Goal: Task Accomplishment & Management: Use online tool/utility

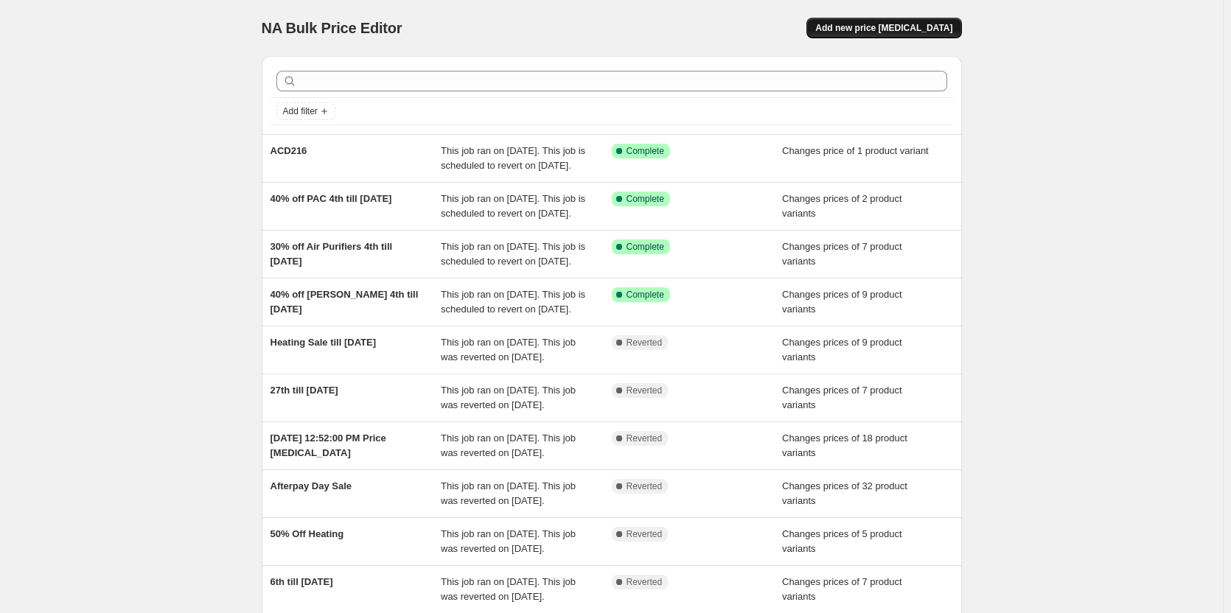
click at [921, 22] on button "Add new price [MEDICAL_DATA]" at bounding box center [883, 28] width 155 height 21
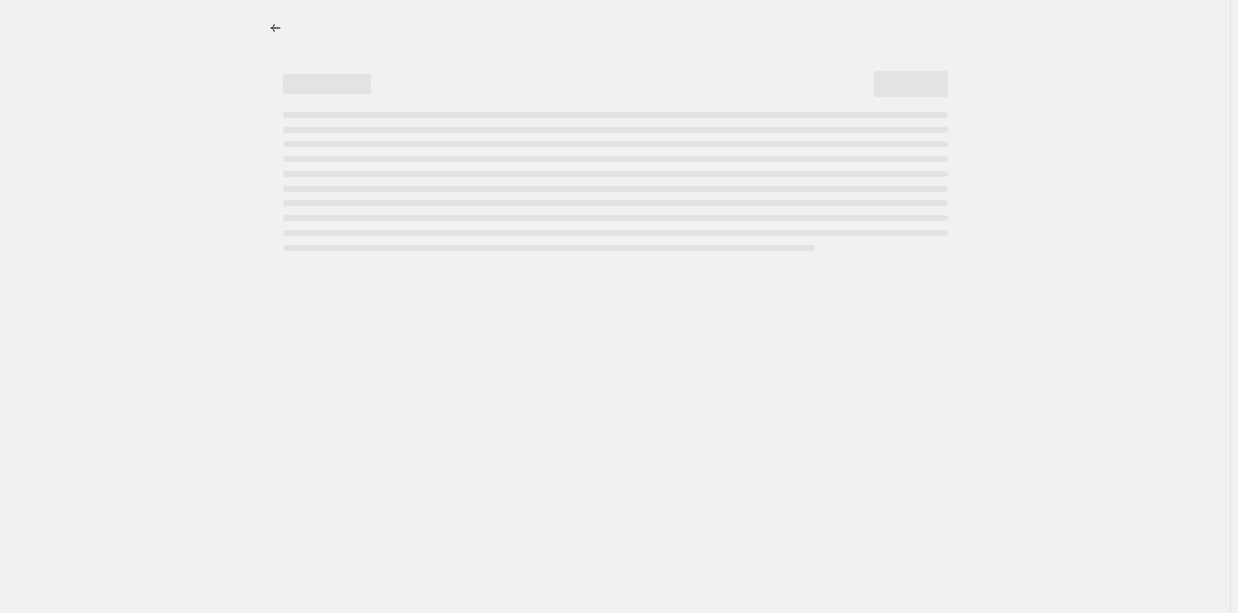
select select "percentage"
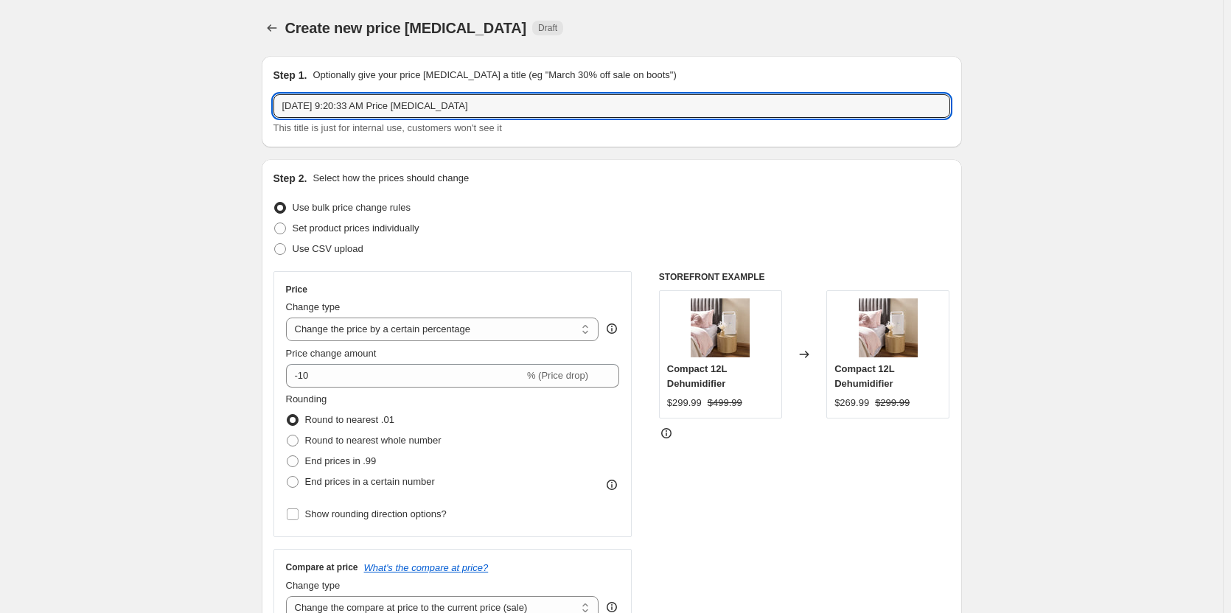
drag, startPoint x: 567, startPoint y: 103, endPoint x: 239, endPoint y: 100, distance: 328.0
type input "8th till the 16th of Sept"
click at [278, 230] on span at bounding box center [280, 229] width 12 height 12
click at [275, 223] on input "Set product prices individually" at bounding box center [274, 223] width 1 height 1
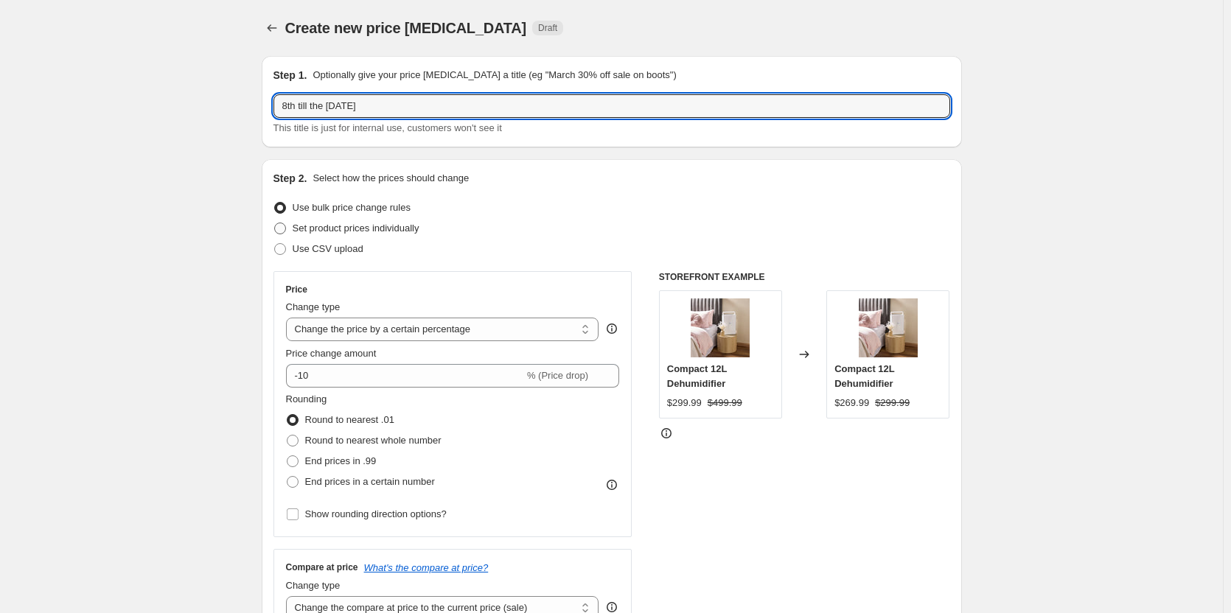
radio input "true"
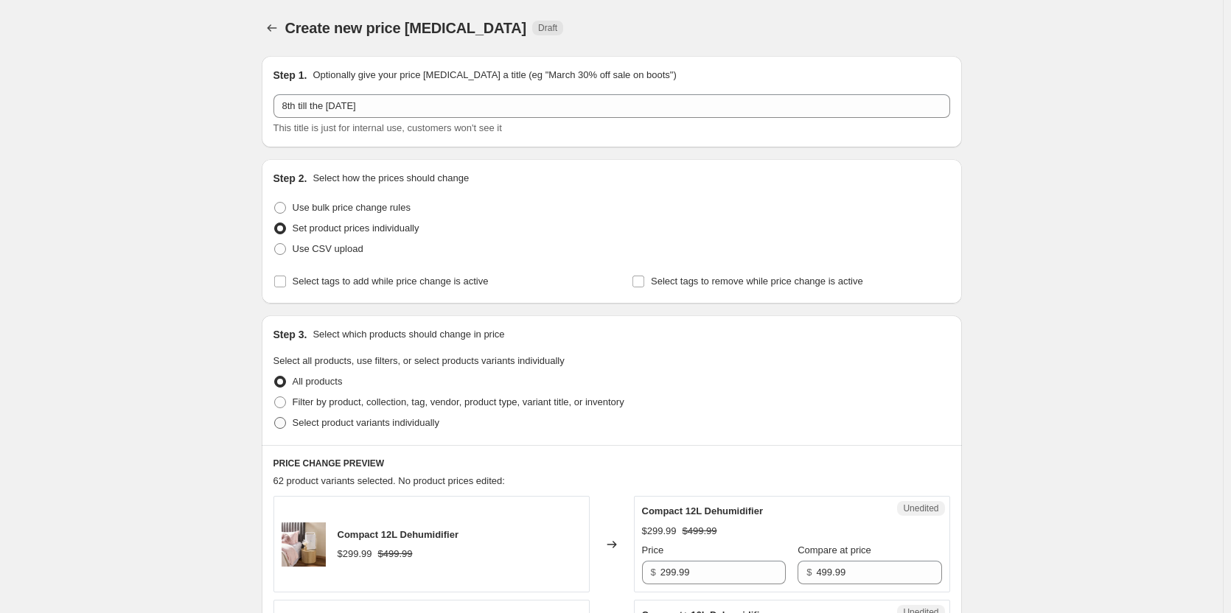
click at [284, 421] on span at bounding box center [280, 423] width 12 height 12
click at [275, 418] on input "Select product variants individually" at bounding box center [274, 417] width 1 height 1
radio input "true"
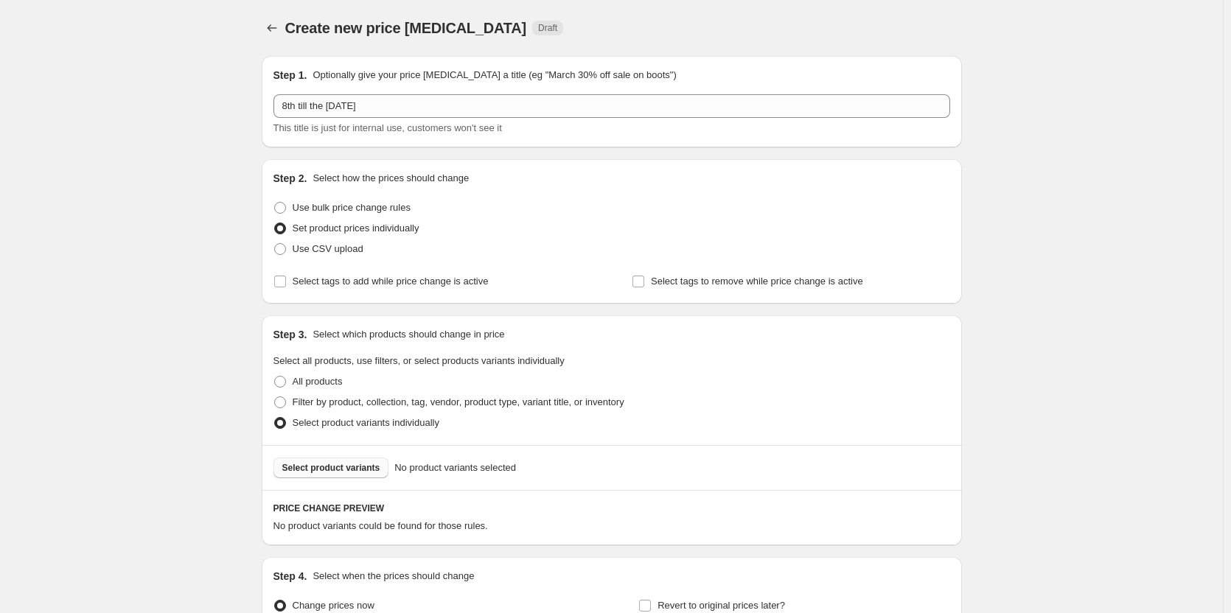
click at [364, 471] on span "Select product variants" at bounding box center [331, 468] width 98 height 12
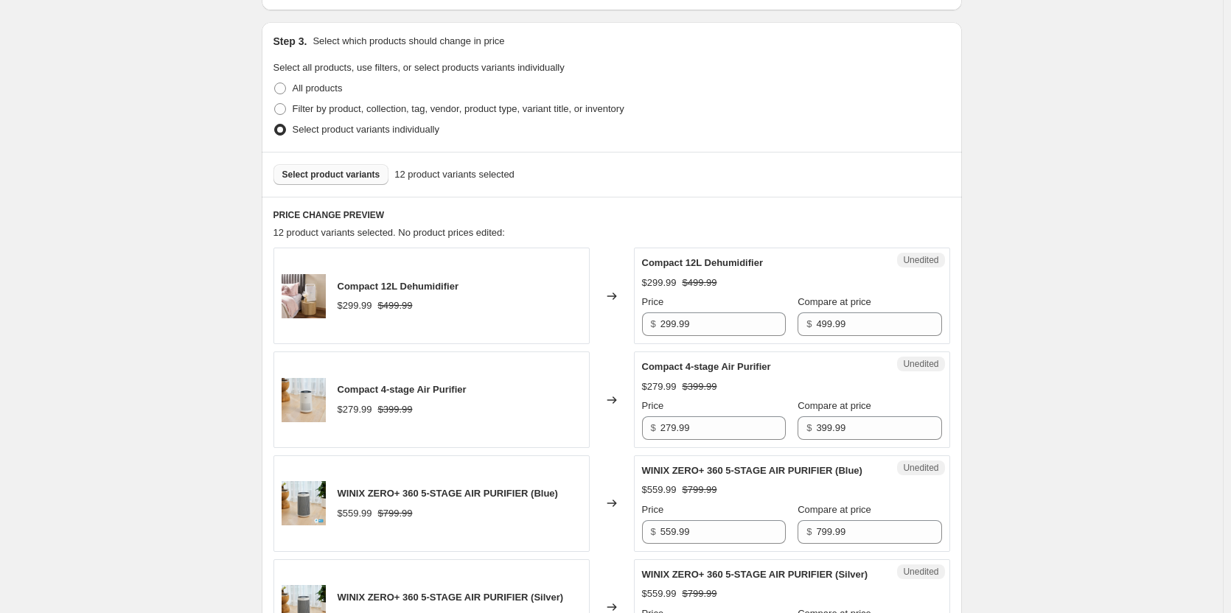
scroll to position [295, 0]
drag, startPoint x: 727, startPoint y: 324, endPoint x: 636, endPoint y: 323, distance: 90.7
click at [636, 323] on div "Compact 12L Dehumidifier $299.99 $499.99 Changed to Unedited Compact 12L Dehumi…" at bounding box center [611, 294] width 677 height 97
type input "349.00"
drag, startPoint x: 741, startPoint y: 429, endPoint x: 621, endPoint y: 414, distance: 120.3
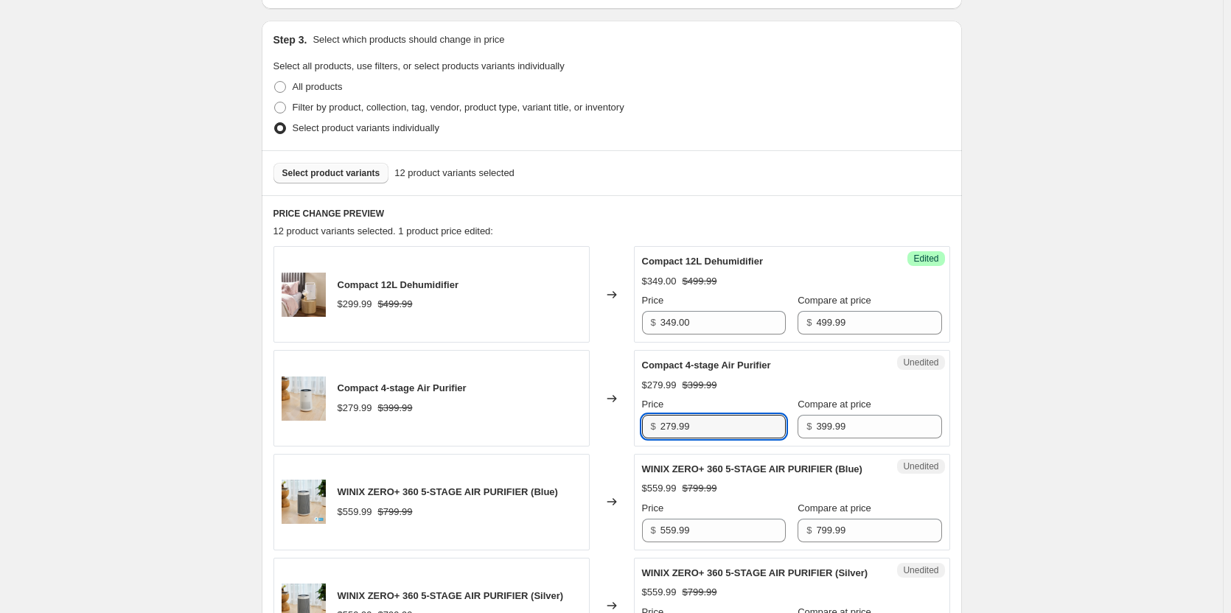
click at [621, 414] on div "Compact 4-stage Air Purifier $279.99 $399.99 Changed to Unedited Compact 4-stag…" at bounding box center [611, 398] width 677 height 97
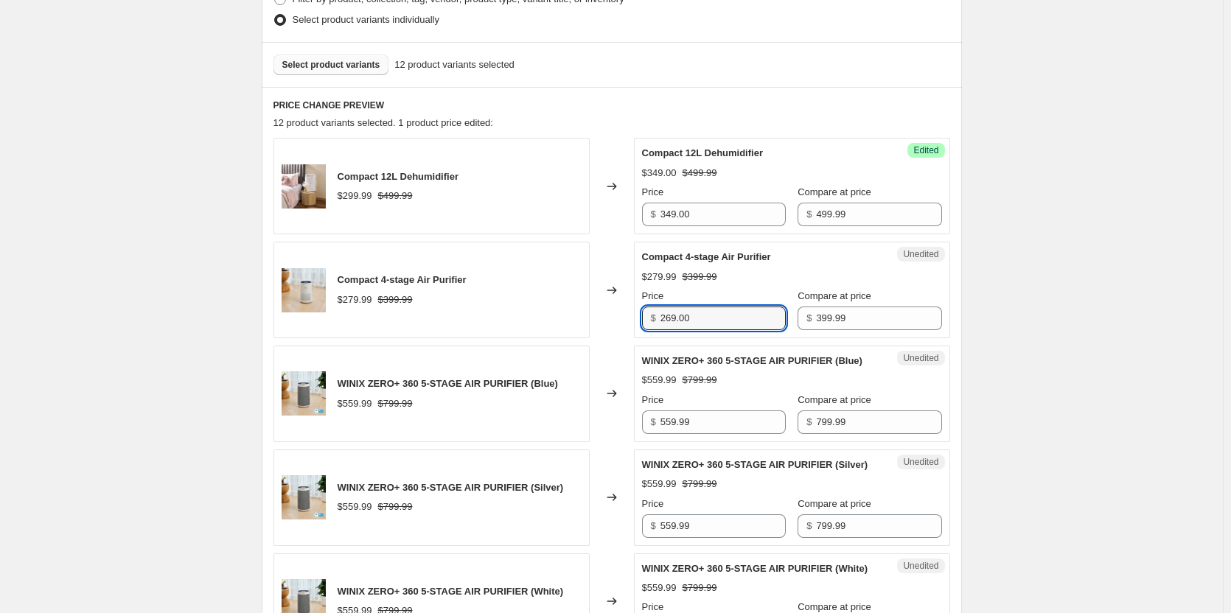
scroll to position [442, 0]
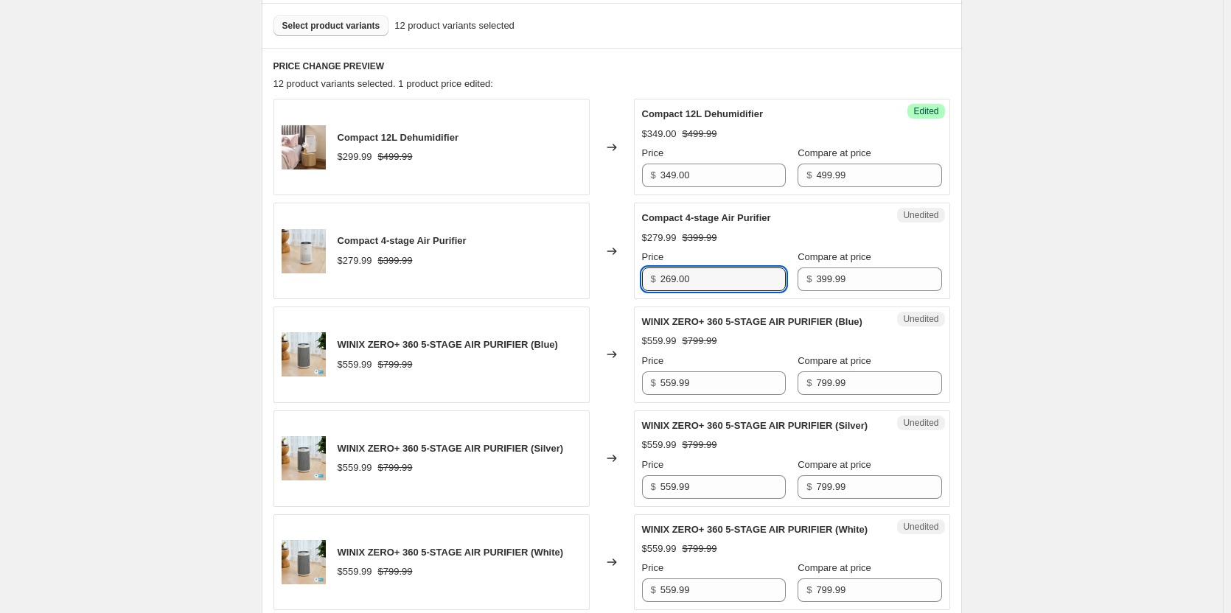
type input "269.00"
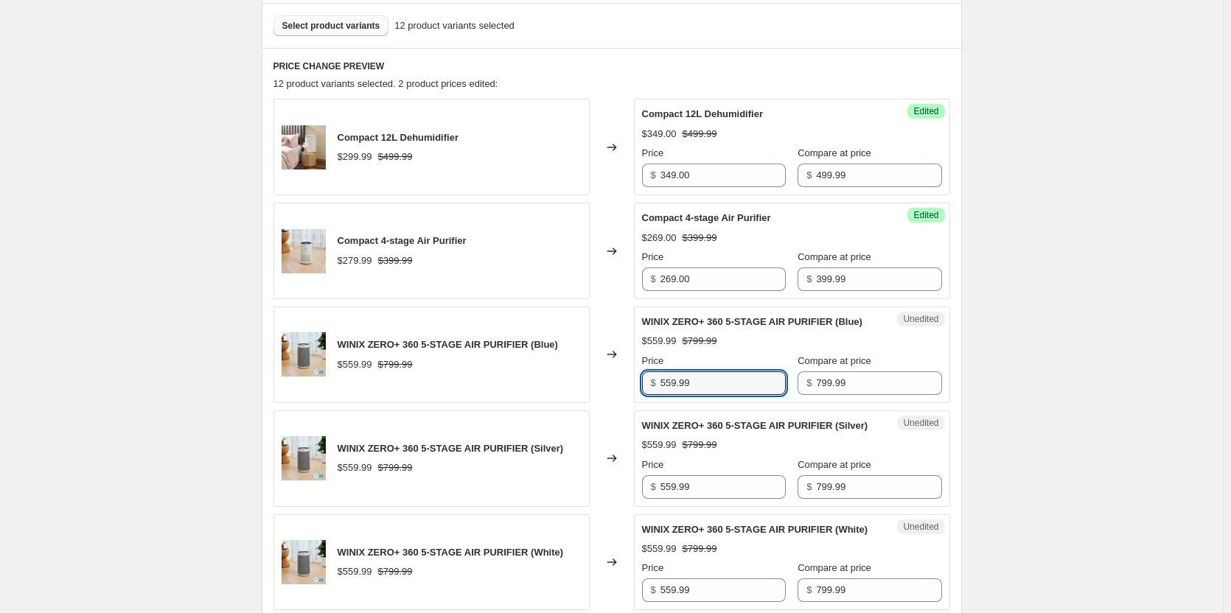
drag, startPoint x: 734, startPoint y: 392, endPoint x: 574, endPoint y: 379, distance: 160.5
click at [580, 383] on div "WINIX ZERO+ 360 5-STAGE AIR PURIFIER (Blue) $559.99 $799.99 Changed to Unedited…" at bounding box center [611, 355] width 677 height 97
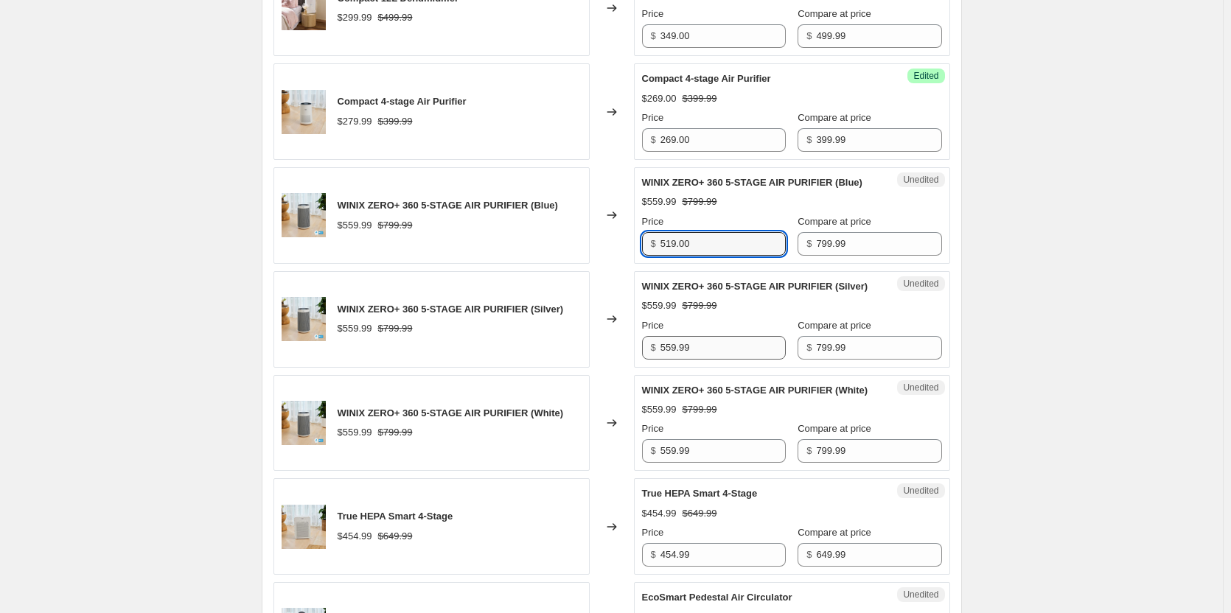
scroll to position [590, 0]
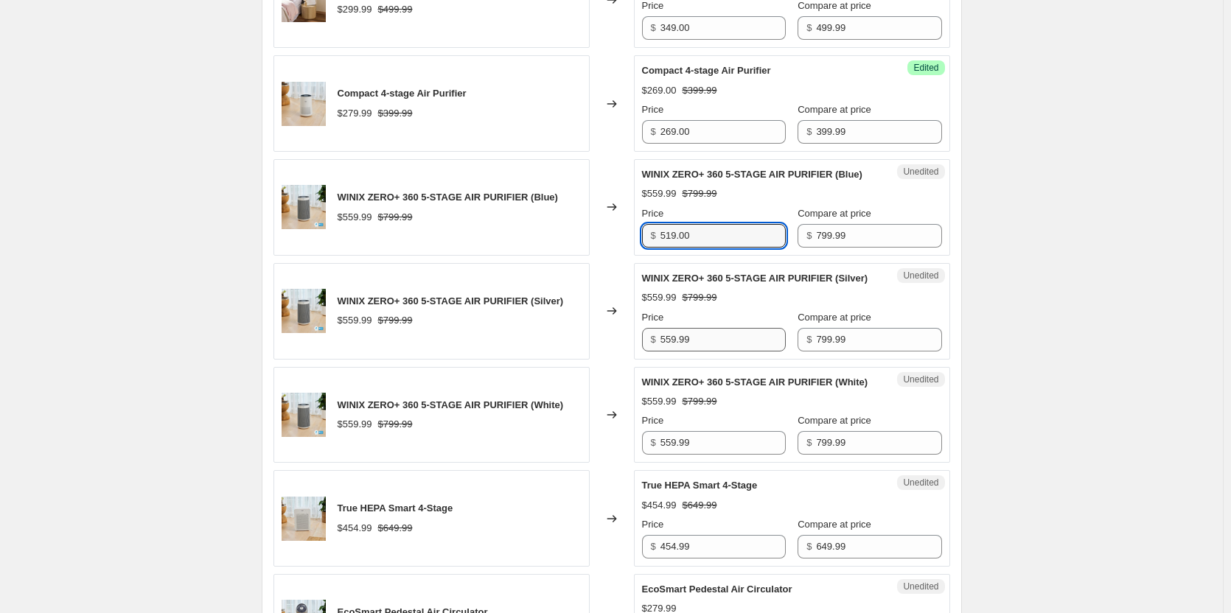
type input "519.00"
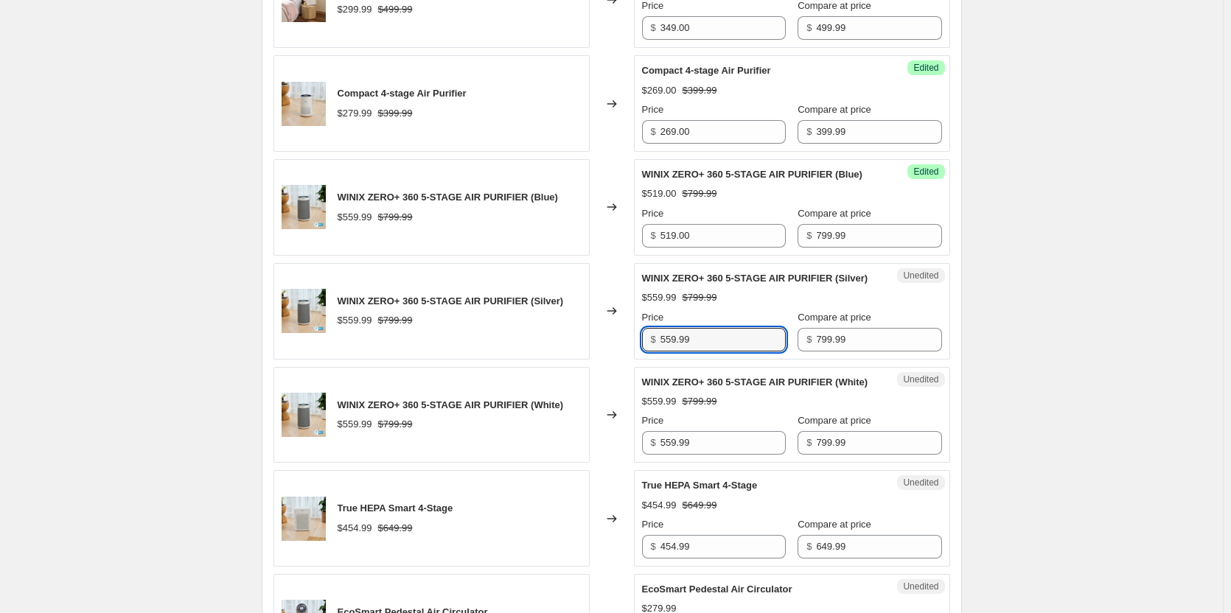
drag, startPoint x: 714, startPoint y: 368, endPoint x: 633, endPoint y: 363, distance: 80.5
click at [633, 360] on div "WINIX ZERO+ 360 5-STAGE AIR PURIFIER (Silver) $559.99 $799.99 Changed to Unedit…" at bounding box center [611, 311] width 677 height 97
type input "519.00"
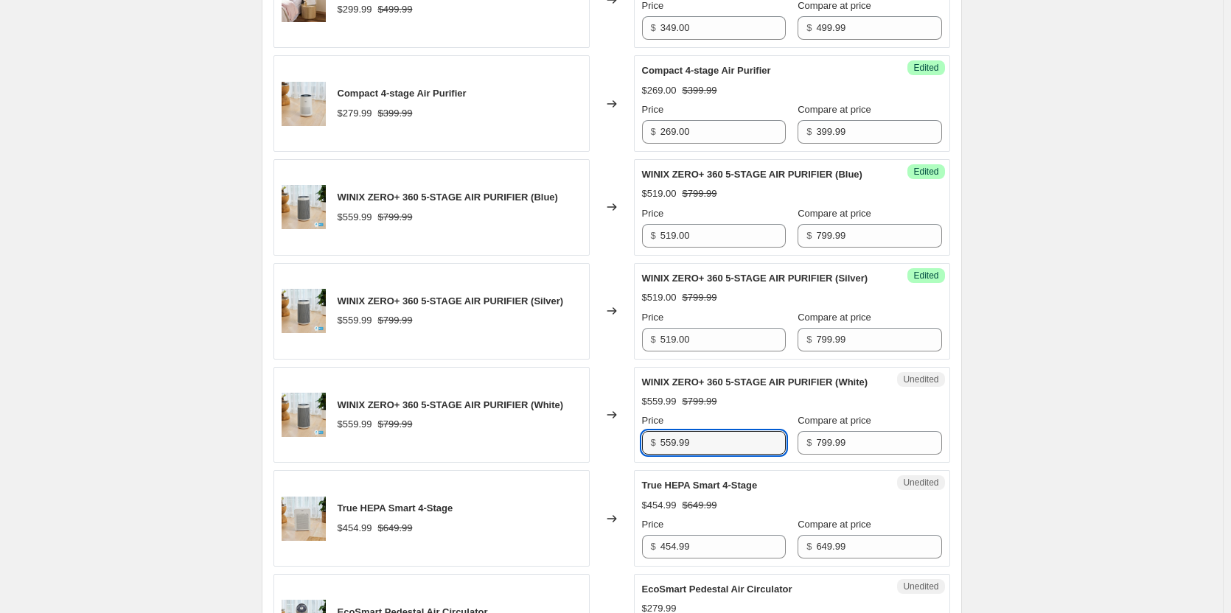
drag, startPoint x: 730, startPoint y: 484, endPoint x: 565, endPoint y: 470, distance: 165.7
click at [565, 464] on div "WINIX ZERO+ 360 5-STAGE AIR PURIFIER (White) $559.99 $799.99 Changed to Unedite…" at bounding box center [611, 415] width 677 height 97
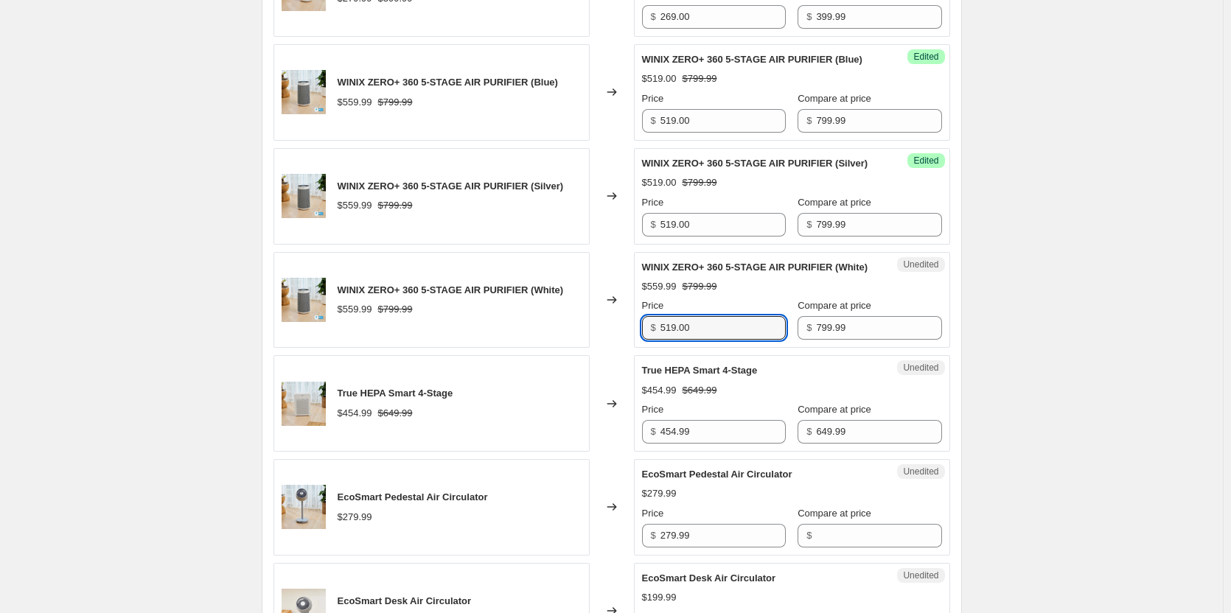
scroll to position [737, 0]
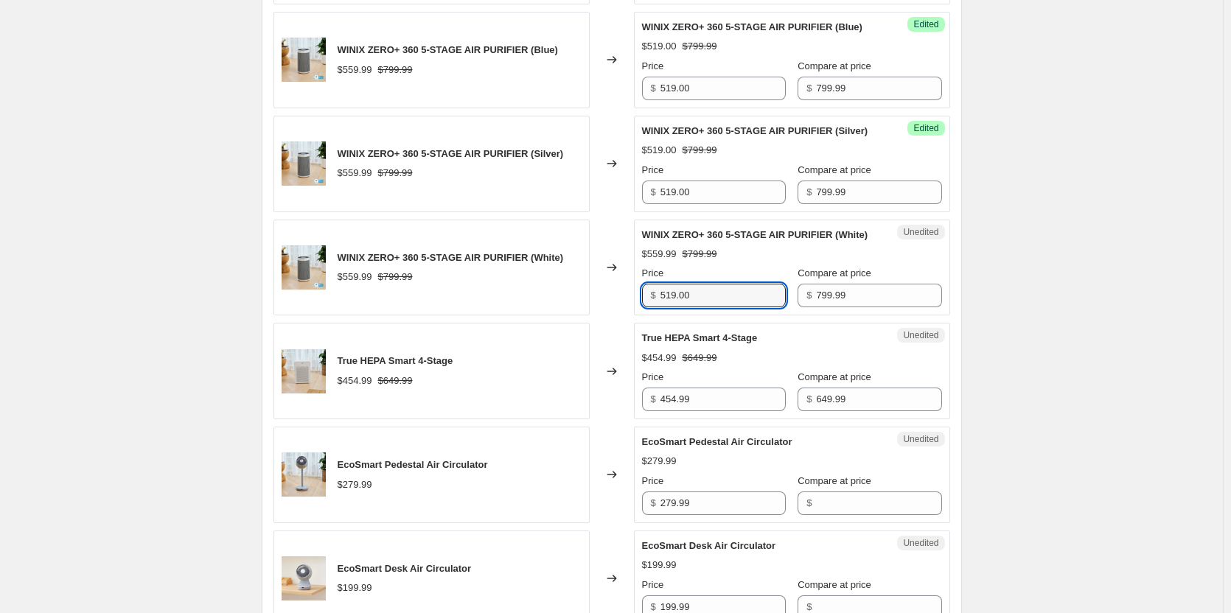
type input "519.00"
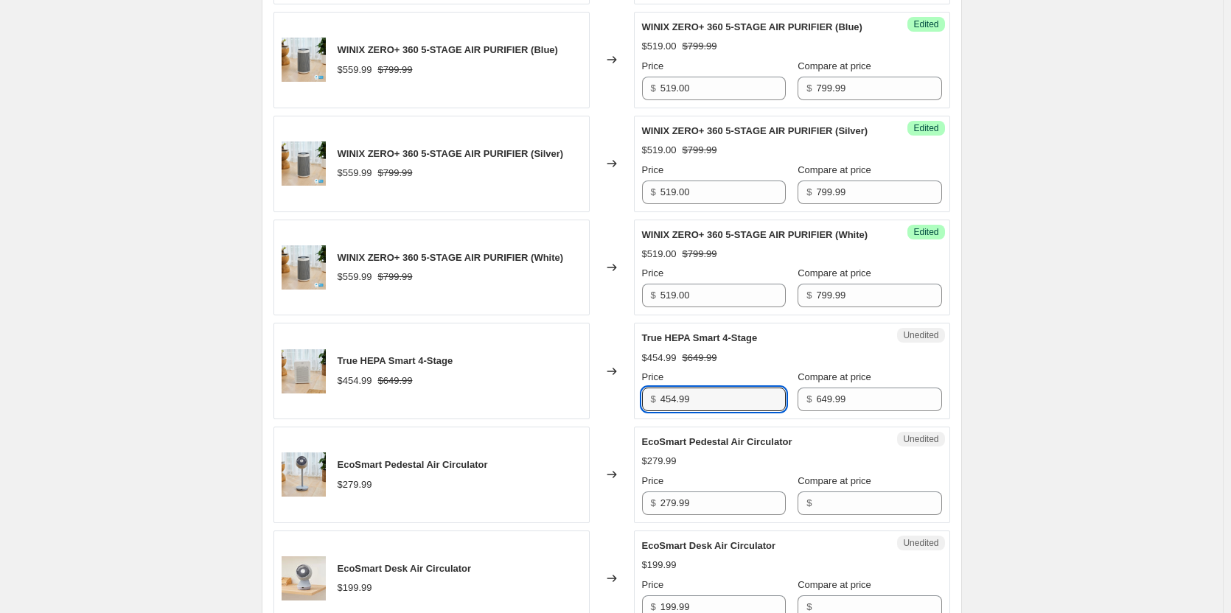
drag, startPoint x: 705, startPoint y: 447, endPoint x: 615, endPoint y: 450, distance: 90.7
click at [615, 419] on div "True HEPA Smart 4-Stage $454.99 $649.99 Changed to Unedited True HEPA Smart 4-S…" at bounding box center [611, 371] width 677 height 97
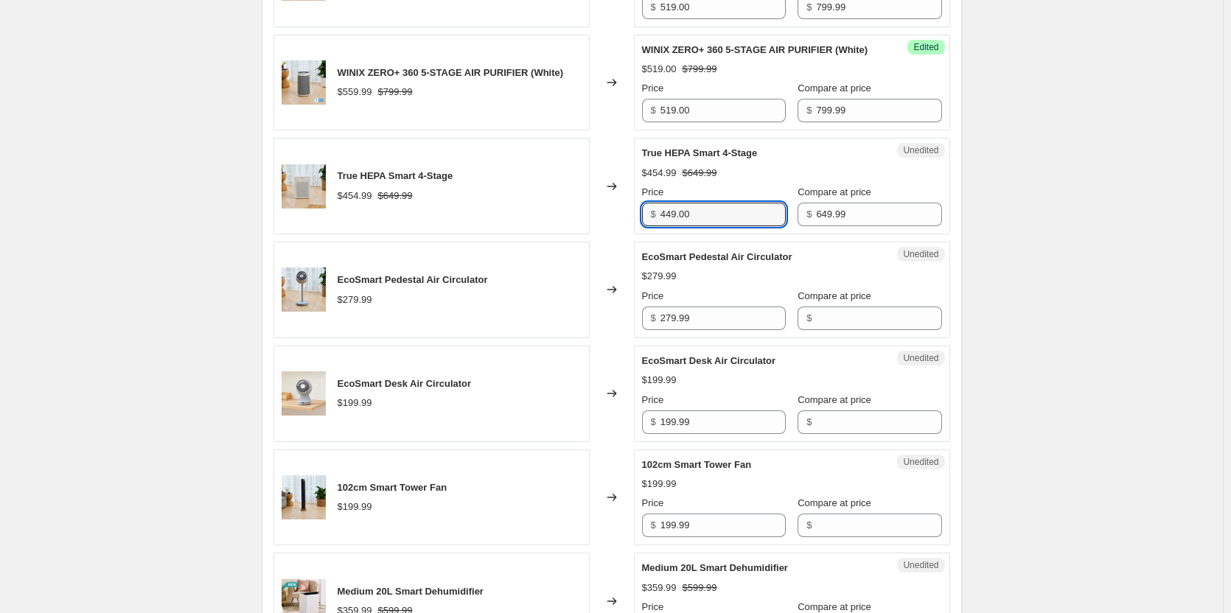
scroll to position [958, 0]
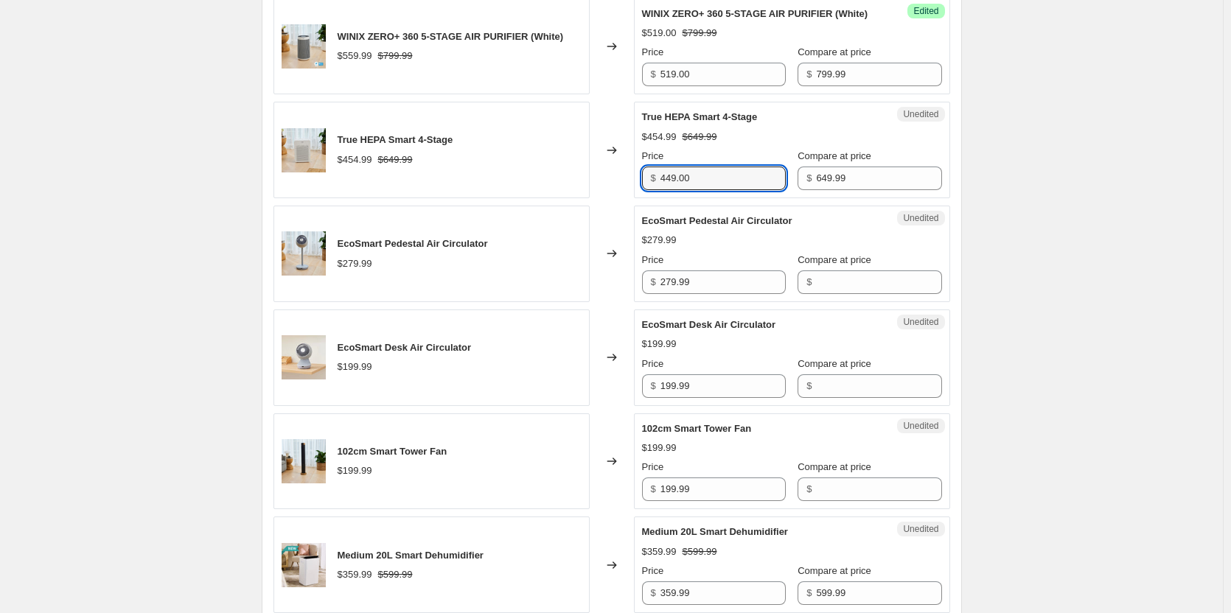
type input "449.00"
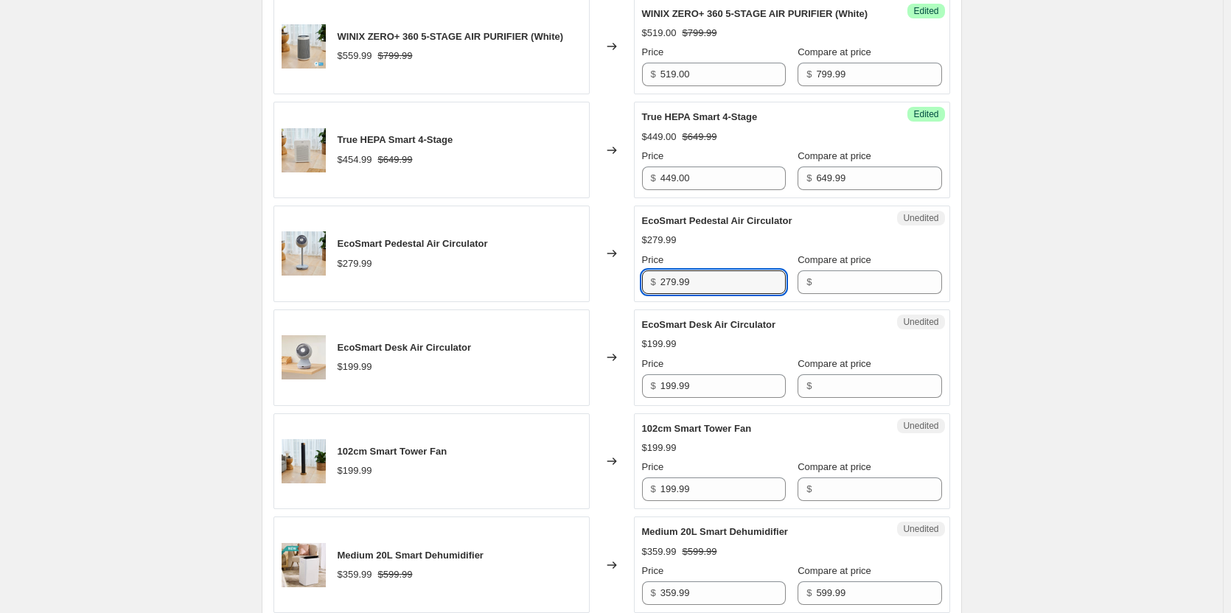
drag, startPoint x: 737, startPoint y: 328, endPoint x: 533, endPoint y: 309, distance: 205.1
click at [533, 302] on div "EcoSmart Pedestal Air Circulator $279.99 Changed to Unedited EcoSmart Pedestal …" at bounding box center [611, 254] width 677 height 97
click at [840, 294] on input "Compare at price" at bounding box center [878, 283] width 125 height 24
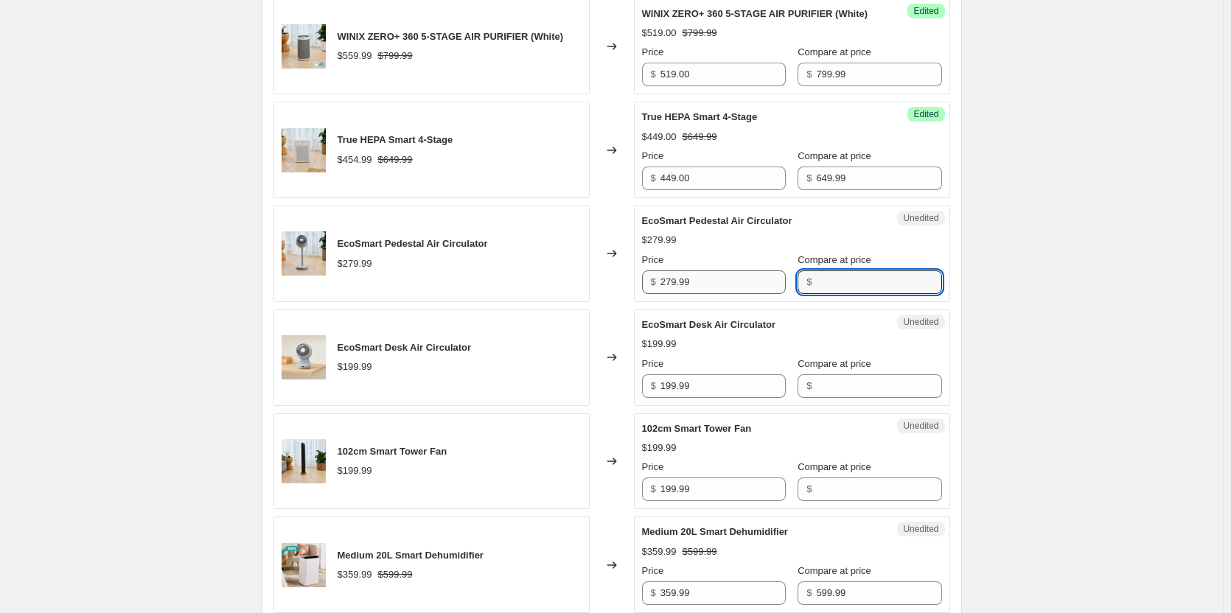
paste input "279.99"
type input "279.99"
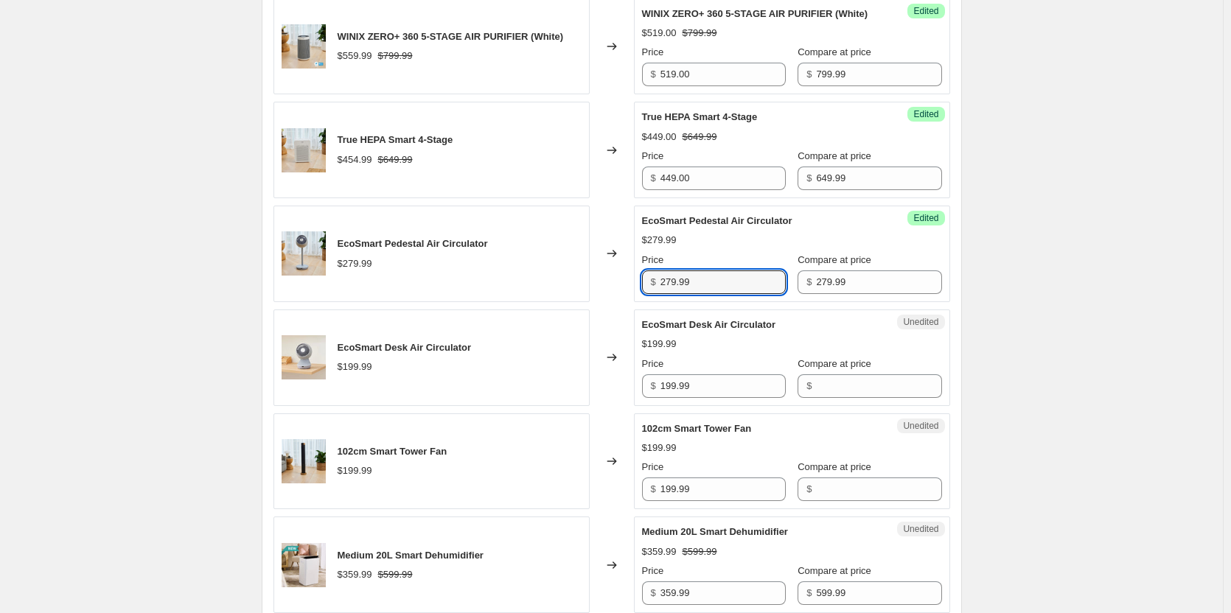
drag, startPoint x: 712, startPoint y: 331, endPoint x: 586, endPoint y: 327, distance: 126.1
click at [588, 302] on div "EcoSmart Pedestal Air Circulator $279.99 Changed to Success Edited EcoSmart Ped…" at bounding box center [611, 254] width 677 height 97
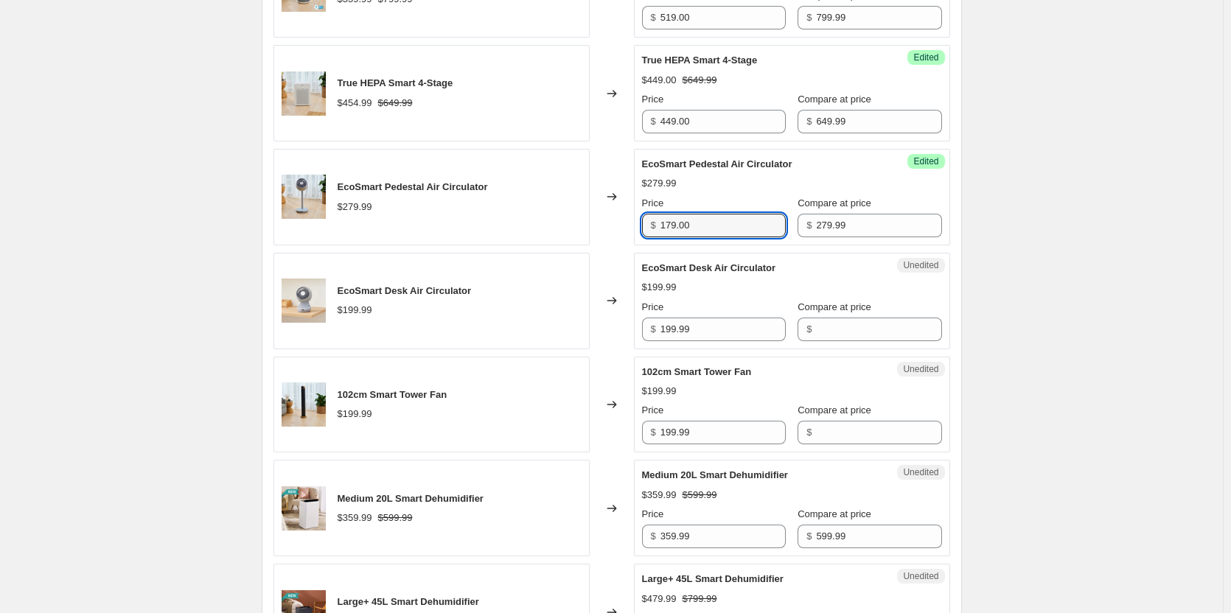
scroll to position [1032, 0]
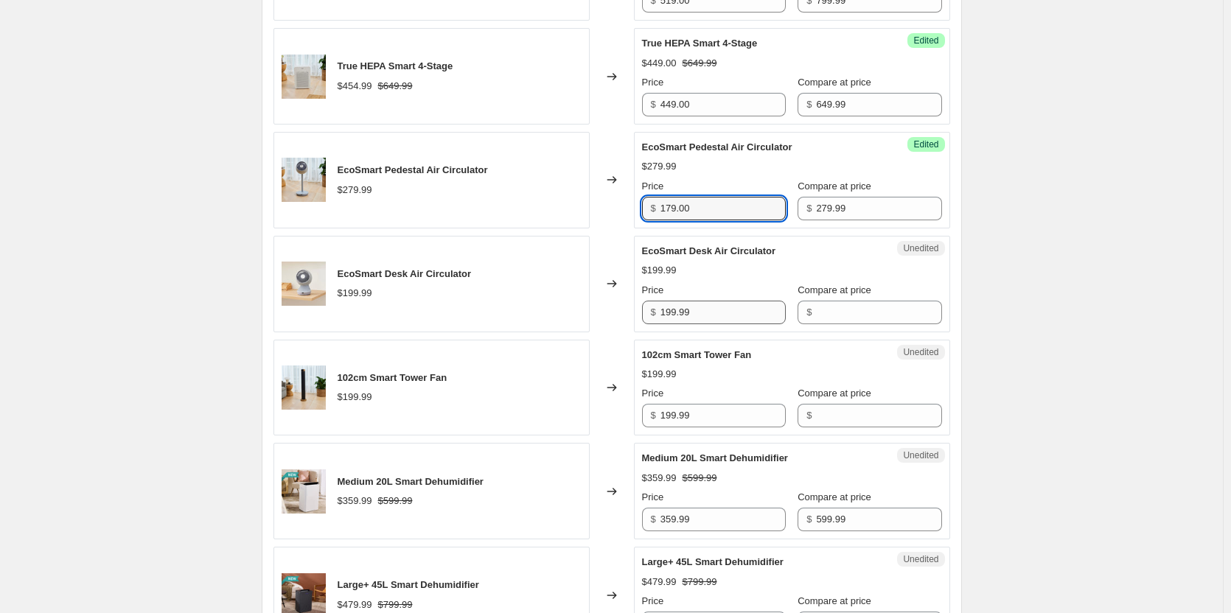
type input "179.00"
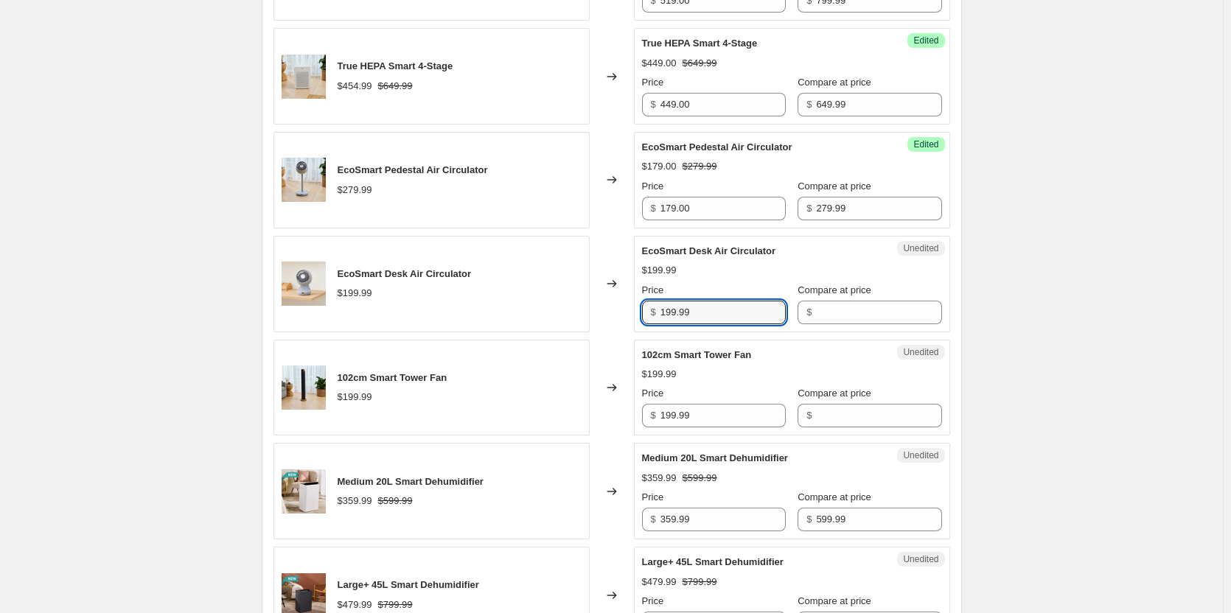
drag, startPoint x: 730, startPoint y: 349, endPoint x: 565, endPoint y: 351, distance: 165.1
click at [565, 332] on div "EcoSmart Desk Air Circulator $199.99 Changed to Unedited EcoSmart Desk Air Circ…" at bounding box center [611, 284] width 677 height 97
click at [840, 324] on input "Compare at price" at bounding box center [878, 313] width 125 height 24
paste input "199.99"
type input "199.99"
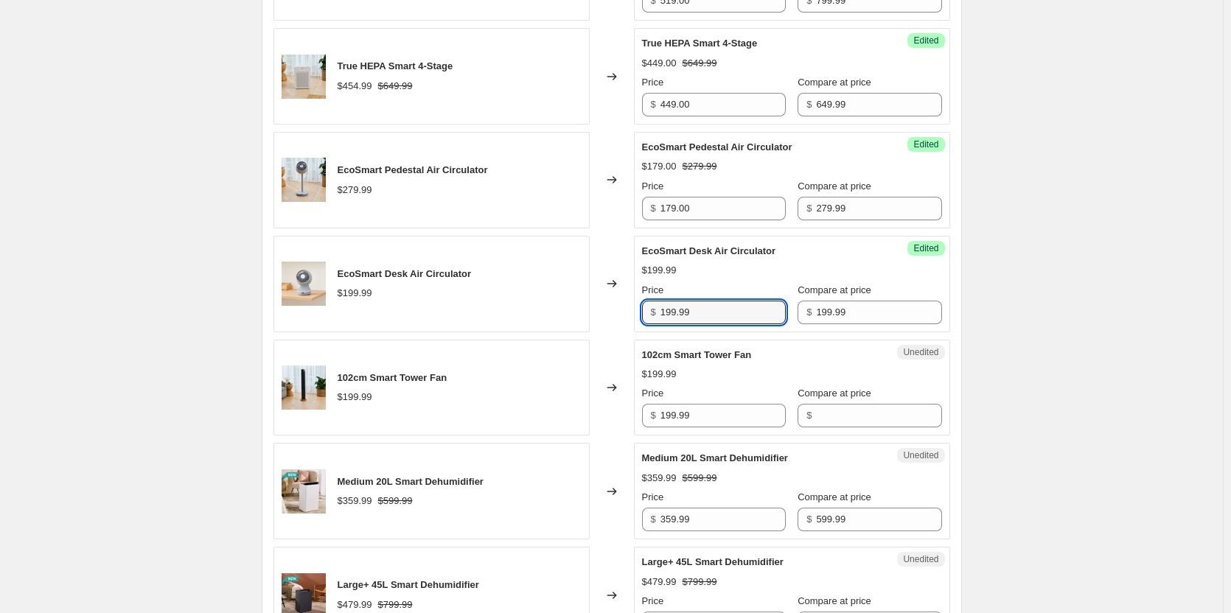
drag, startPoint x: 716, startPoint y: 360, endPoint x: 585, endPoint y: 352, distance: 132.2
click at [585, 332] on div "EcoSmart Desk Air Circulator $199.99 Changed to Success Edited EcoSmart Desk Ai…" at bounding box center [611, 284] width 677 height 97
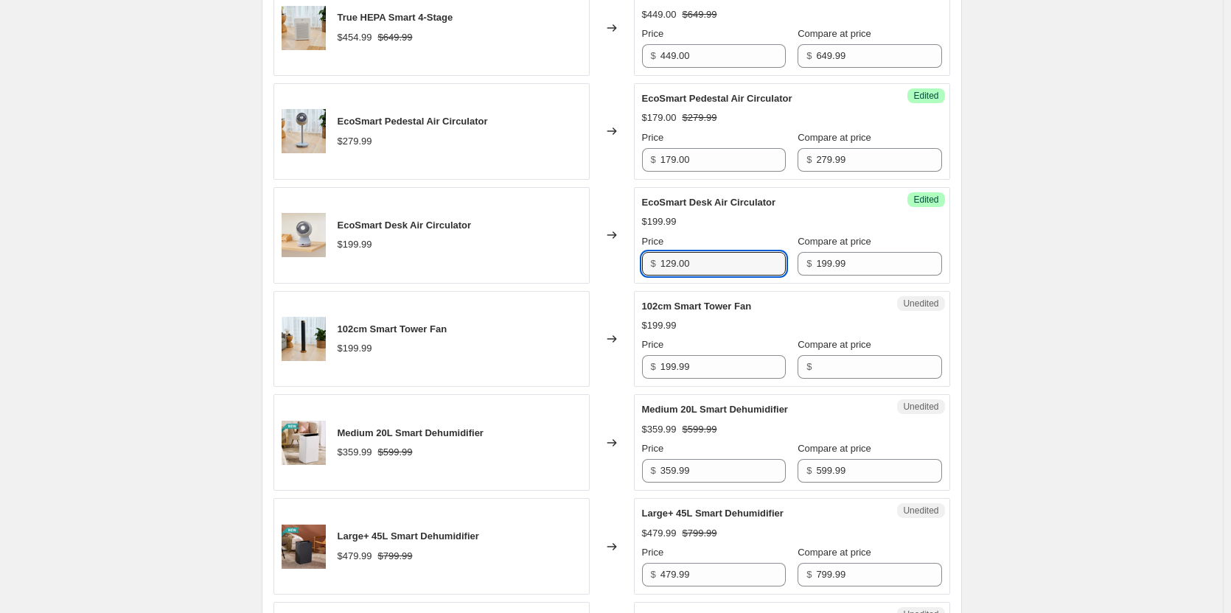
scroll to position [1106, 0]
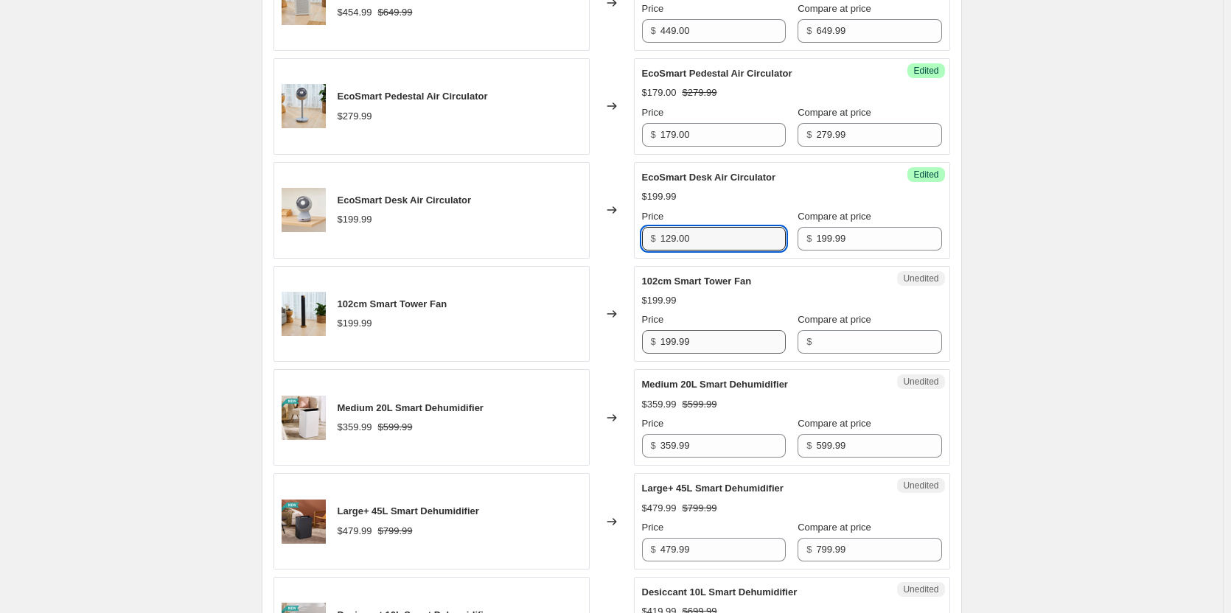
type input "129.00"
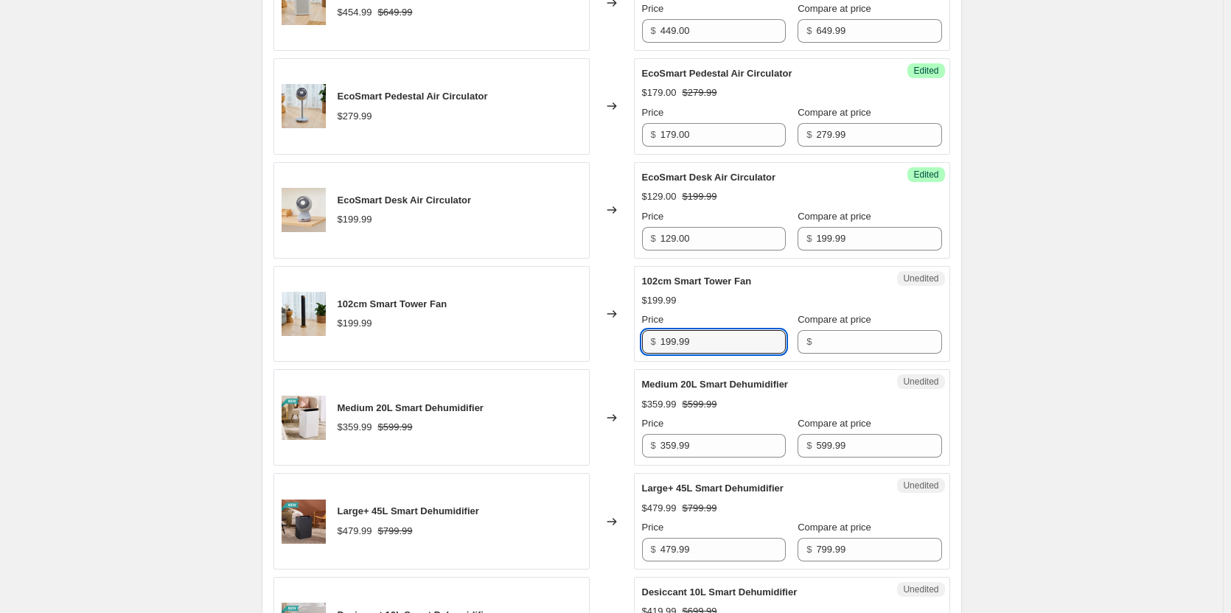
drag, startPoint x: 691, startPoint y: 390, endPoint x: 623, endPoint y: 385, distance: 68.0
click at [623, 363] on div "102cm Smart Tower Fan $199.99 Changed to Unedited 102cm Smart Tower Fan $199.99…" at bounding box center [611, 314] width 677 height 97
click at [857, 354] on input "Compare at price" at bounding box center [878, 342] width 125 height 24
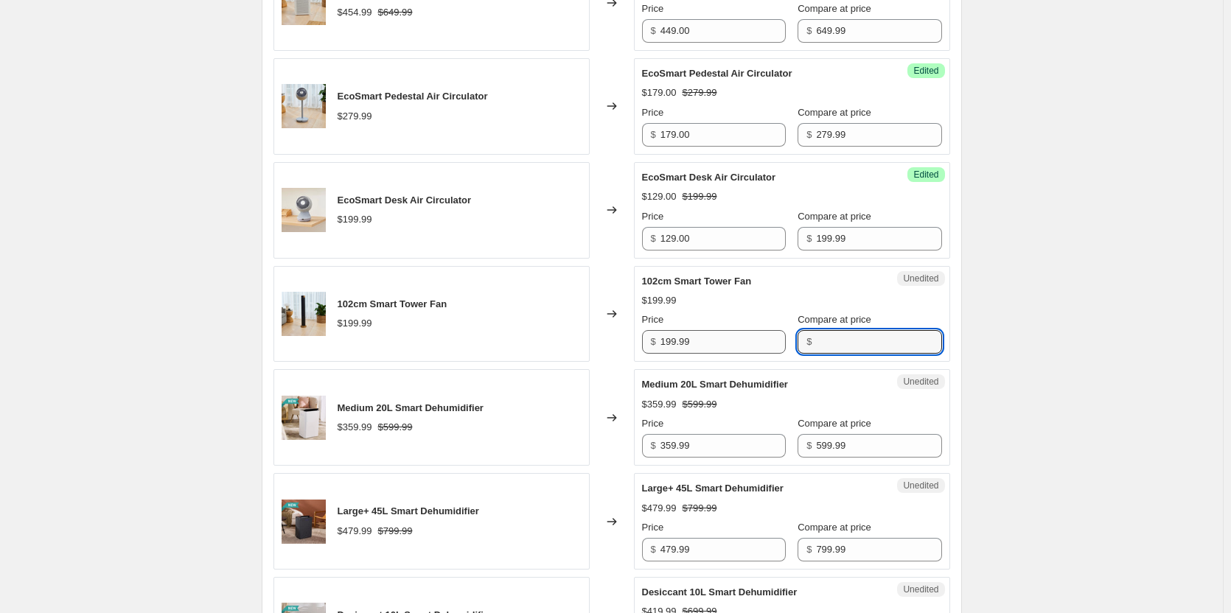
paste input "199.99"
type input "199.99"
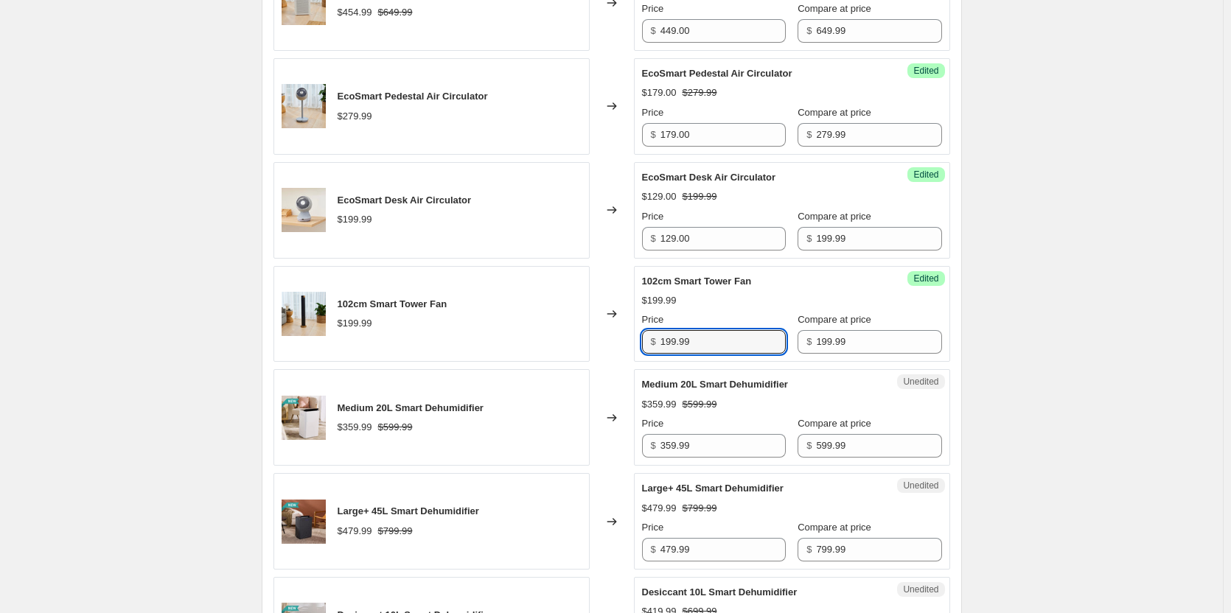
drag, startPoint x: 695, startPoint y: 378, endPoint x: 565, endPoint y: 378, distance: 129.7
click at [565, 363] on div "102cm Smart Tower Fan $199.99 Changed to Success Edited 102cm Smart Tower Fan $…" at bounding box center [611, 314] width 677 height 97
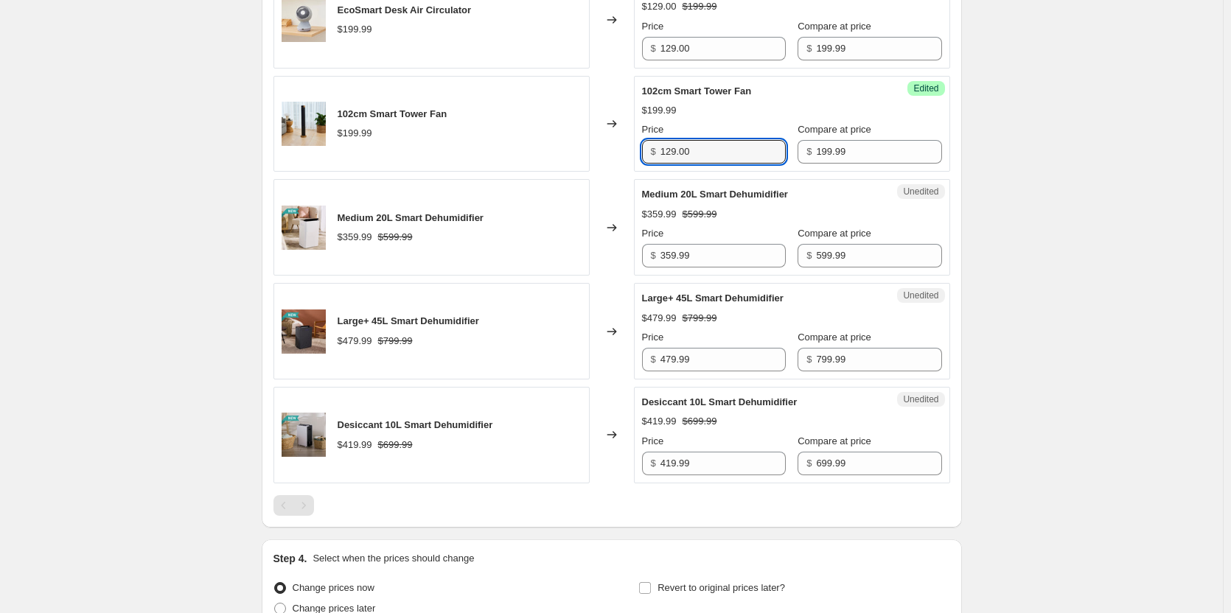
scroll to position [1327, 0]
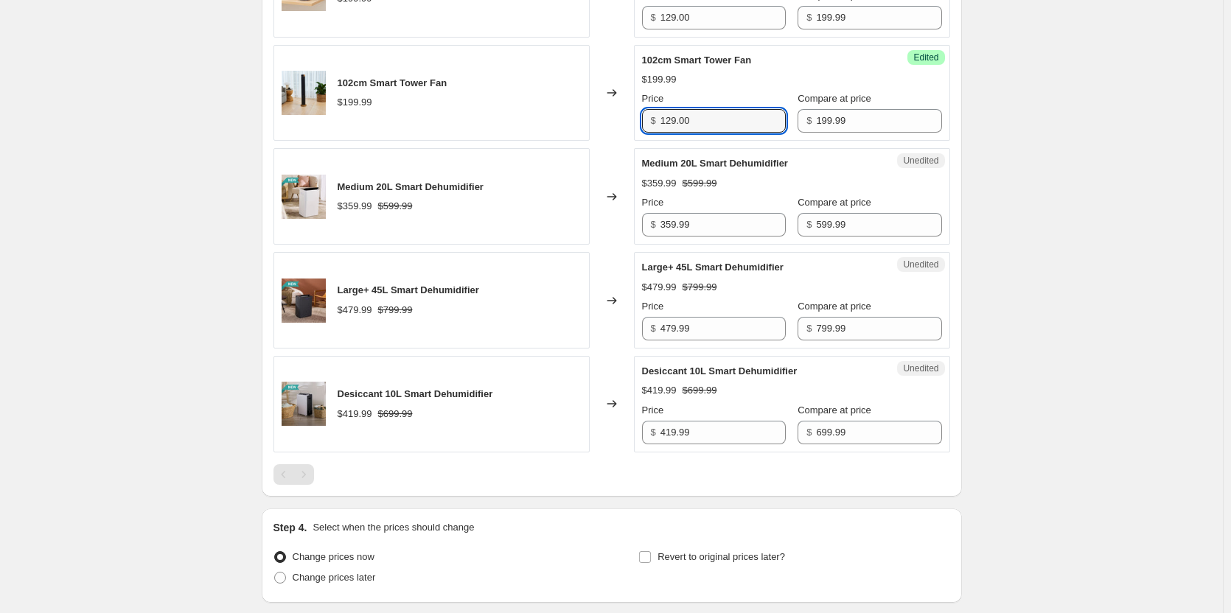
type input "129.00"
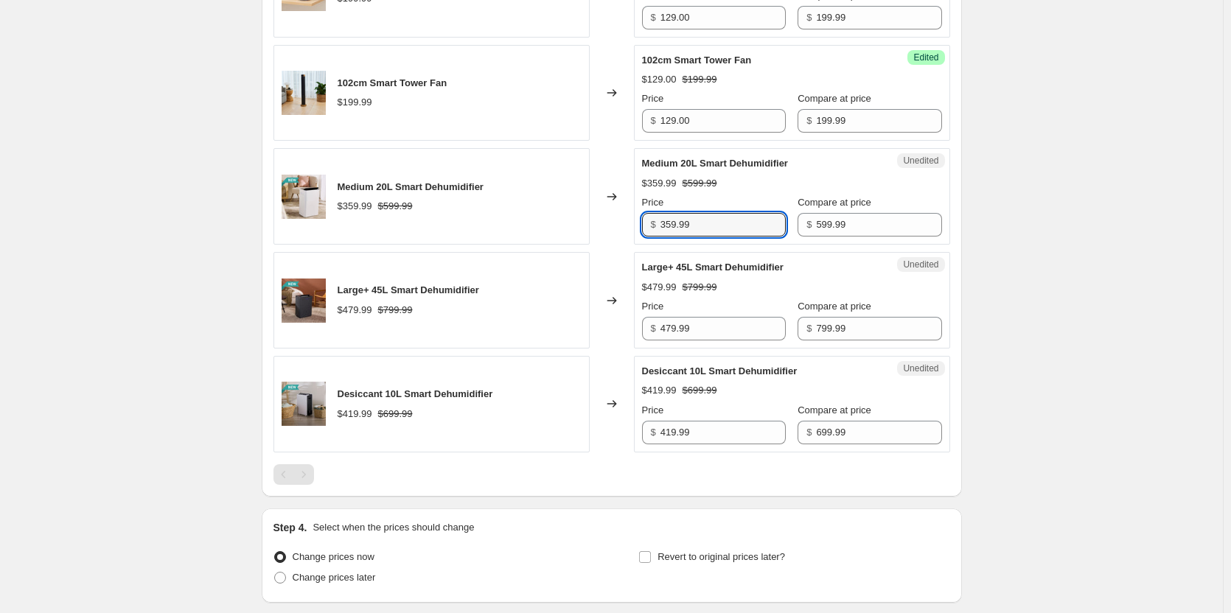
drag, startPoint x: 736, startPoint y: 274, endPoint x: 613, endPoint y: 251, distance: 125.9
click at [613, 245] on div "Medium 20L Smart Dehumidifier $359.99 $599.99 Changed to Unedited Medium 20L Sm…" at bounding box center [611, 196] width 677 height 97
type input "419.00"
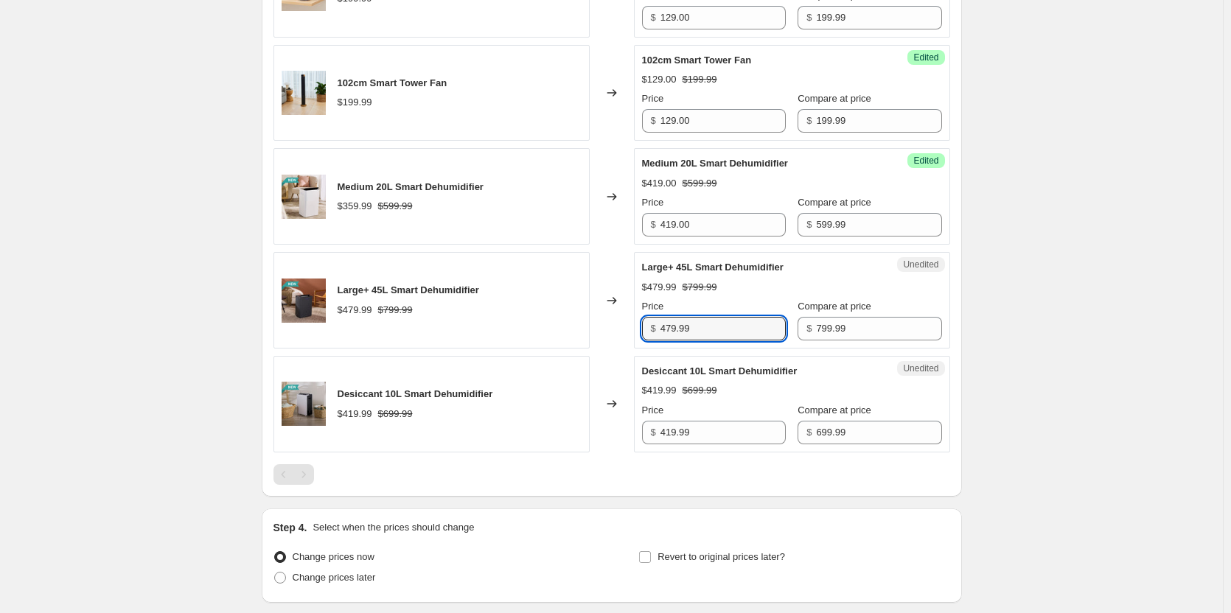
drag, startPoint x: 652, startPoint y: 366, endPoint x: 551, endPoint y: 369, distance: 101.0
click at [551, 349] on div "Large+ 45L Smart Dehumidifier $479.99 $799.99 Changed to Unedited Large+ 45L Sm…" at bounding box center [611, 300] width 677 height 97
type input "549.00"
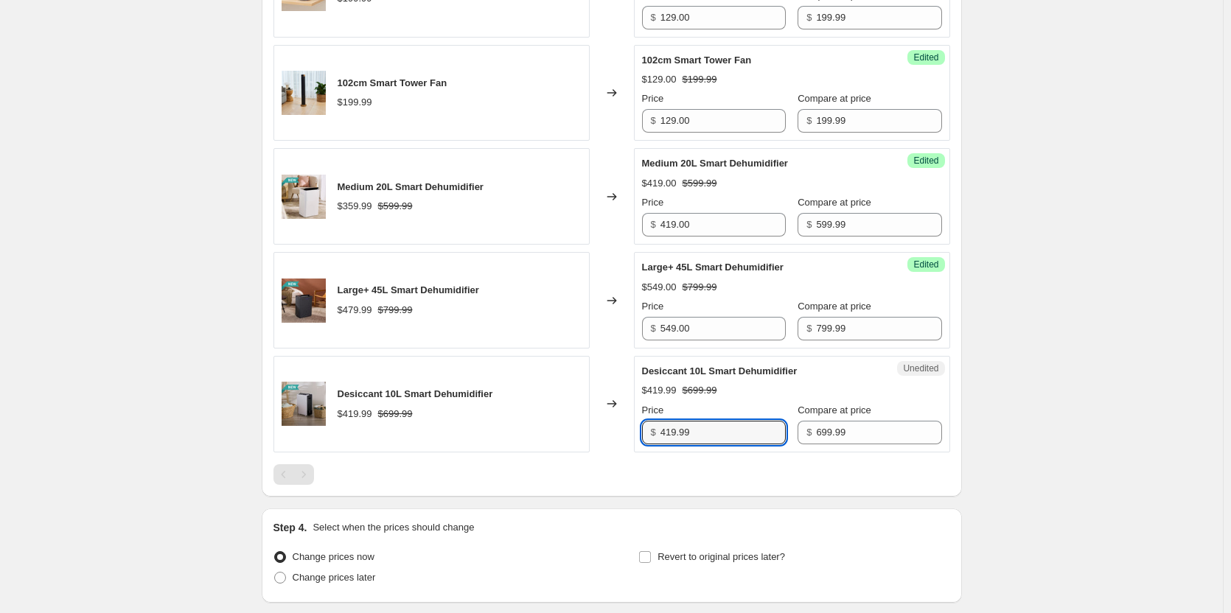
drag, startPoint x: 741, startPoint y: 484, endPoint x: 539, endPoint y: 454, distance: 204.2
click at [539, 453] on div "Desiccant 10L Smart Dehumidifier $419.99 $699.99 Changed to Unedited Desiccant …" at bounding box center [611, 404] width 677 height 97
type input "459.00"
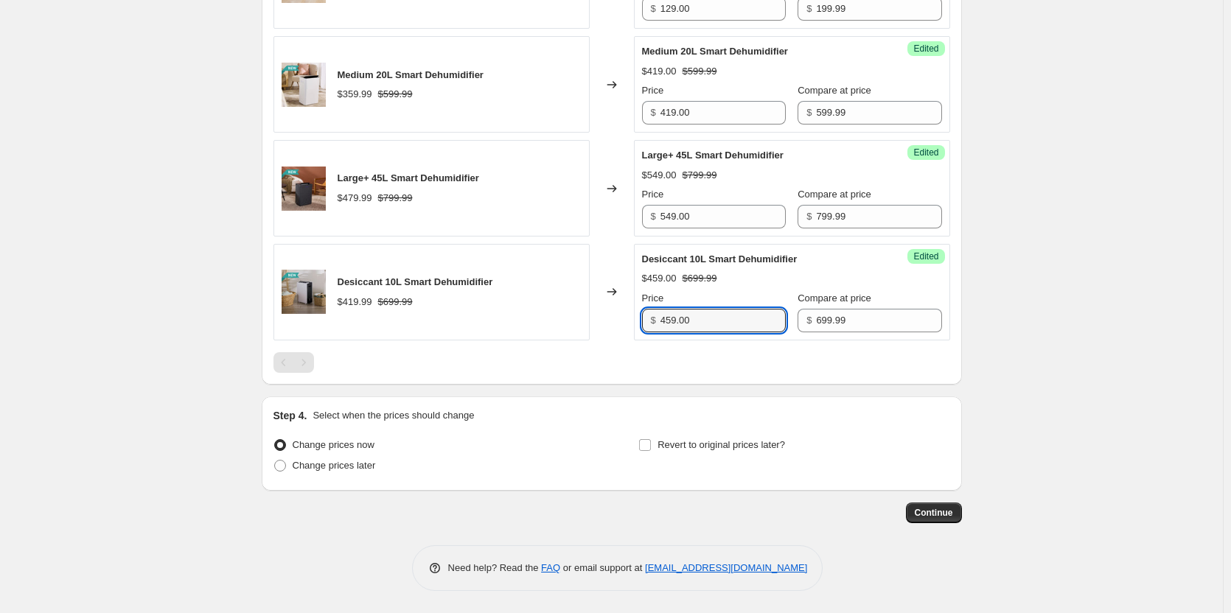
scroll to position [1483, 0]
click at [282, 464] on span at bounding box center [280, 466] width 12 height 12
click at [275, 461] on input "Change prices later" at bounding box center [274, 460] width 1 height 1
radio input "true"
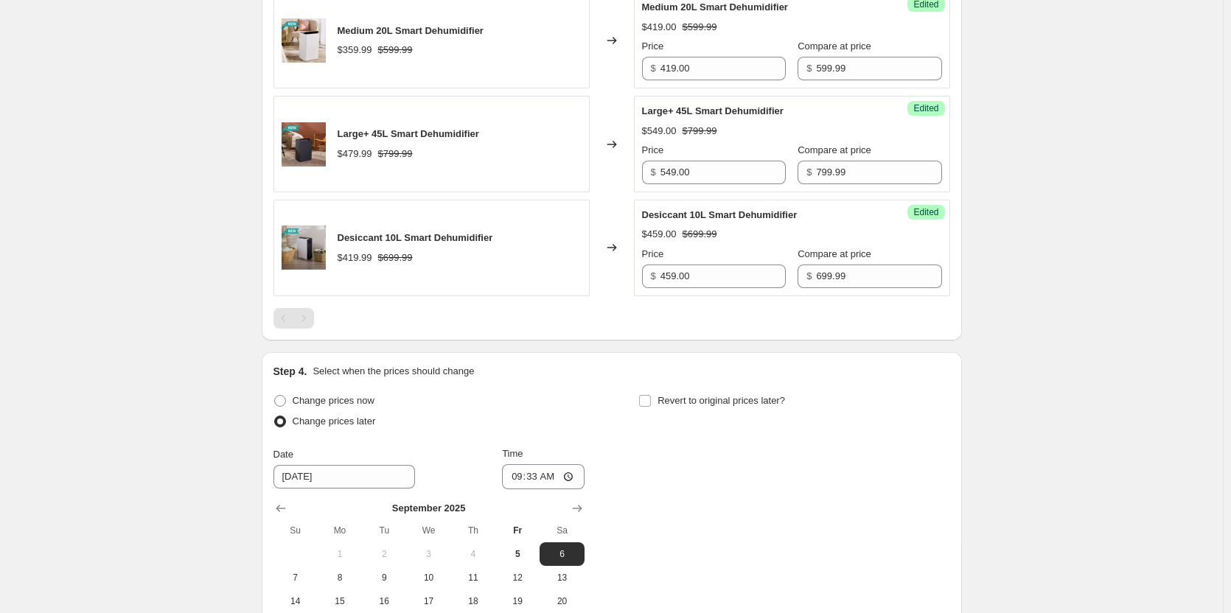
scroll to position [1704, 0]
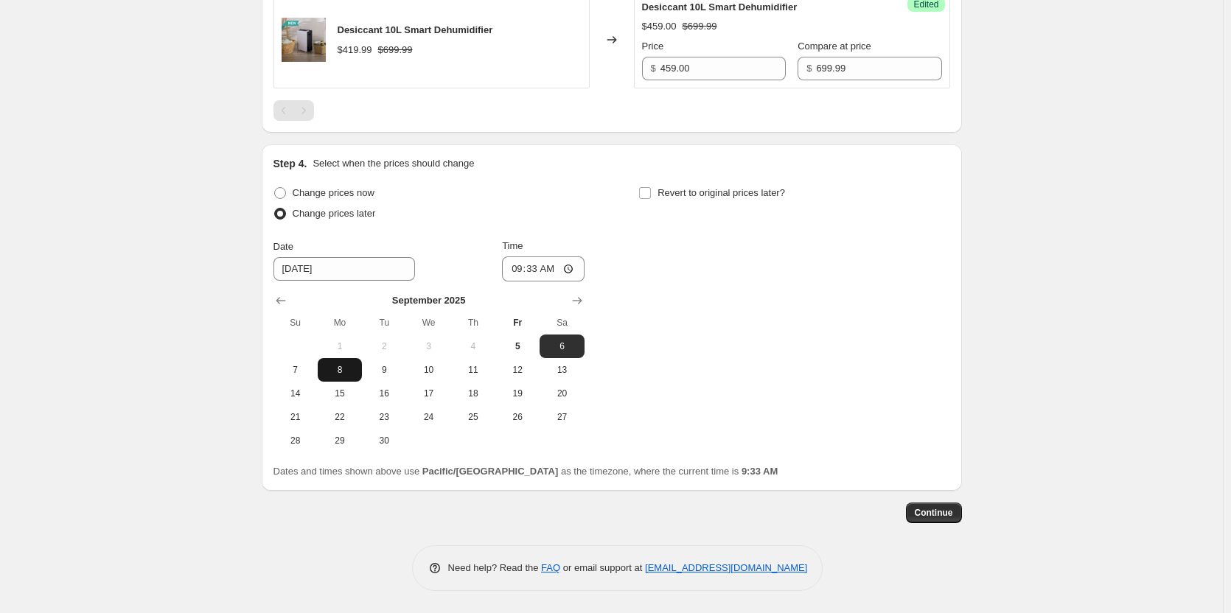
click at [351, 376] on span "8" at bounding box center [340, 370] width 32 height 12
type input "9/8/2025"
click at [576, 282] on input "09:33" at bounding box center [543, 269] width 83 height 25
type input "00:05"
click at [747, 372] on div "Change prices now Change prices later Date 9/8/2025 Time 00:05 September 2025 S…" at bounding box center [611, 318] width 677 height 270
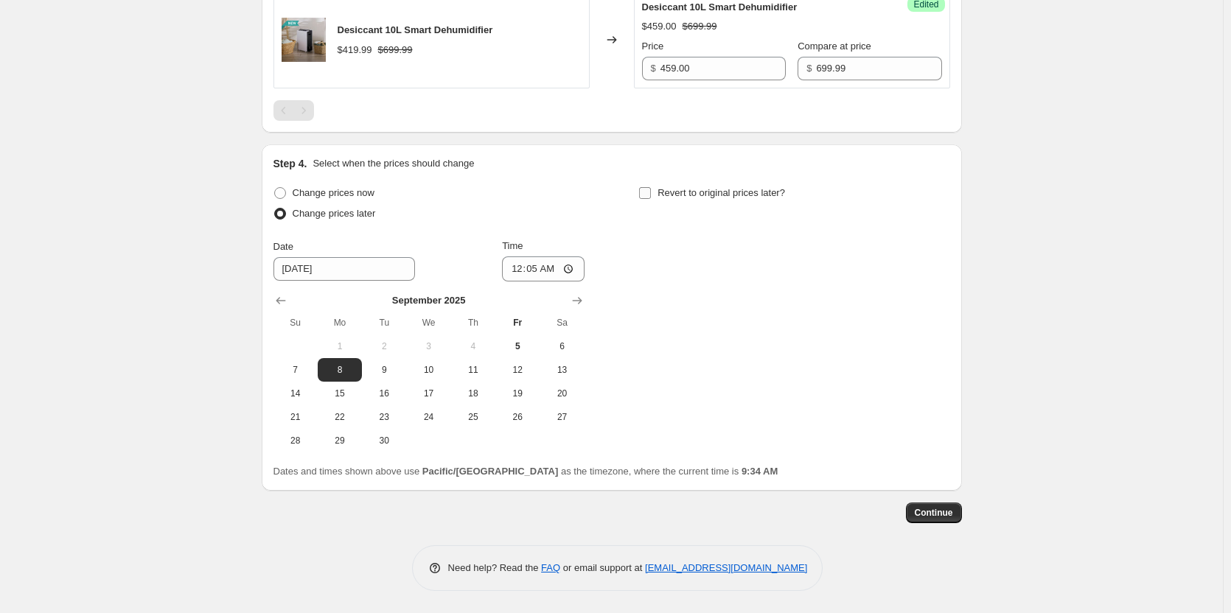
click at [645, 199] on input "Revert to original prices later?" at bounding box center [645, 193] width 12 height 12
checkbox input "true"
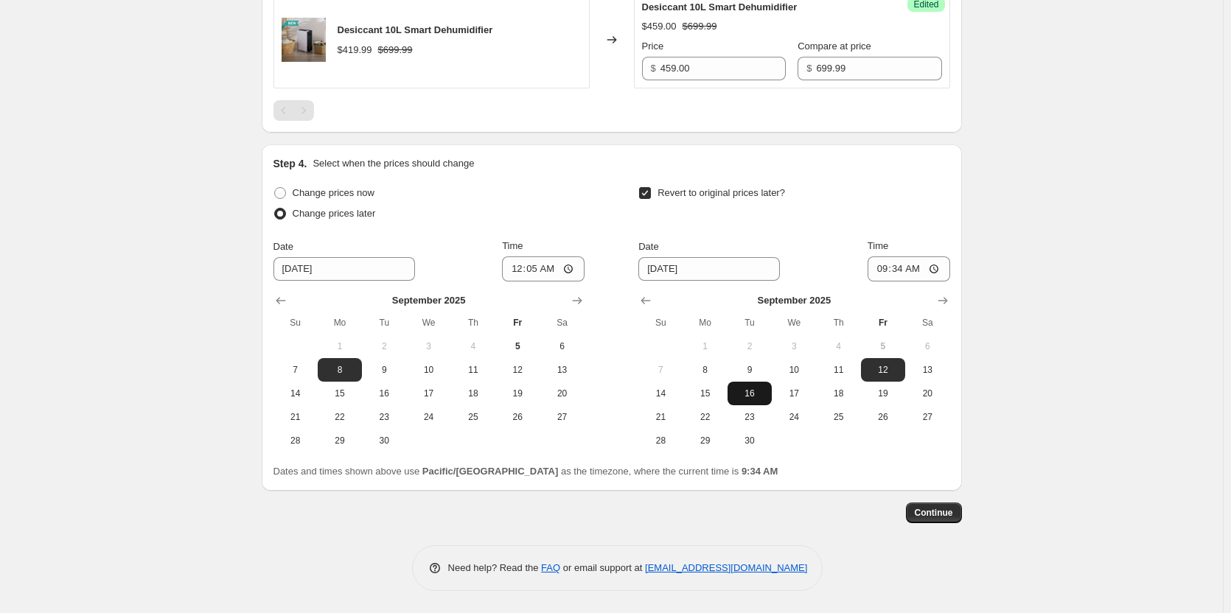
click at [762, 400] on span "16" at bounding box center [749, 394] width 32 height 12
type input "9/16/2025"
click at [935, 282] on input "09:34" at bounding box center [909, 269] width 83 height 25
type input "23:59"
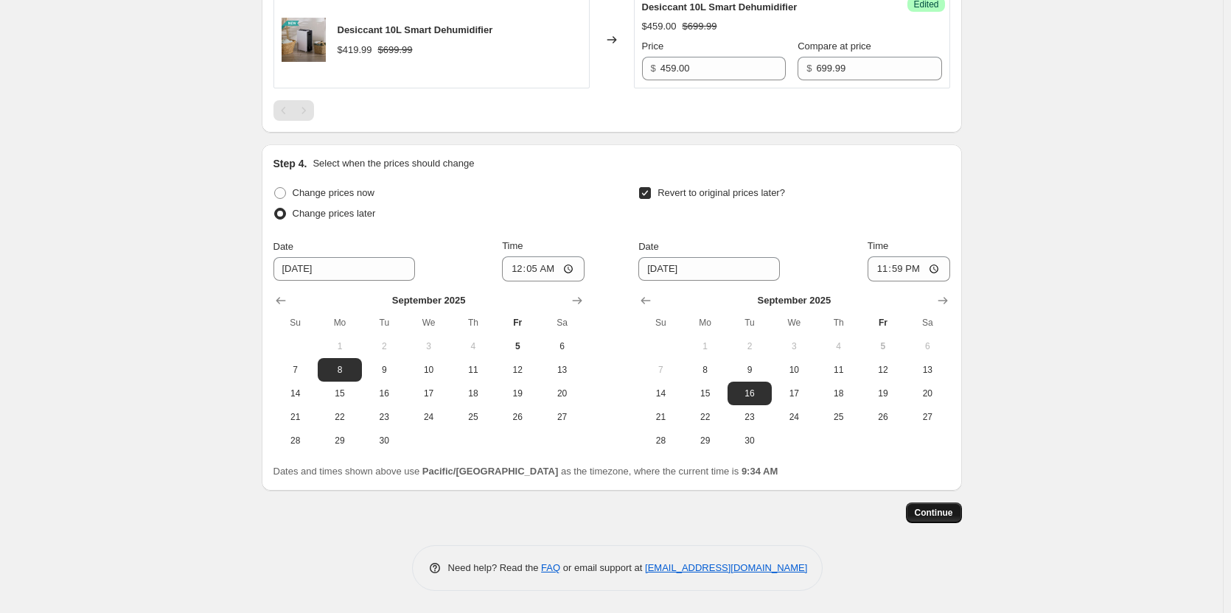
click at [935, 519] on span "Continue" at bounding box center [934, 513] width 38 height 12
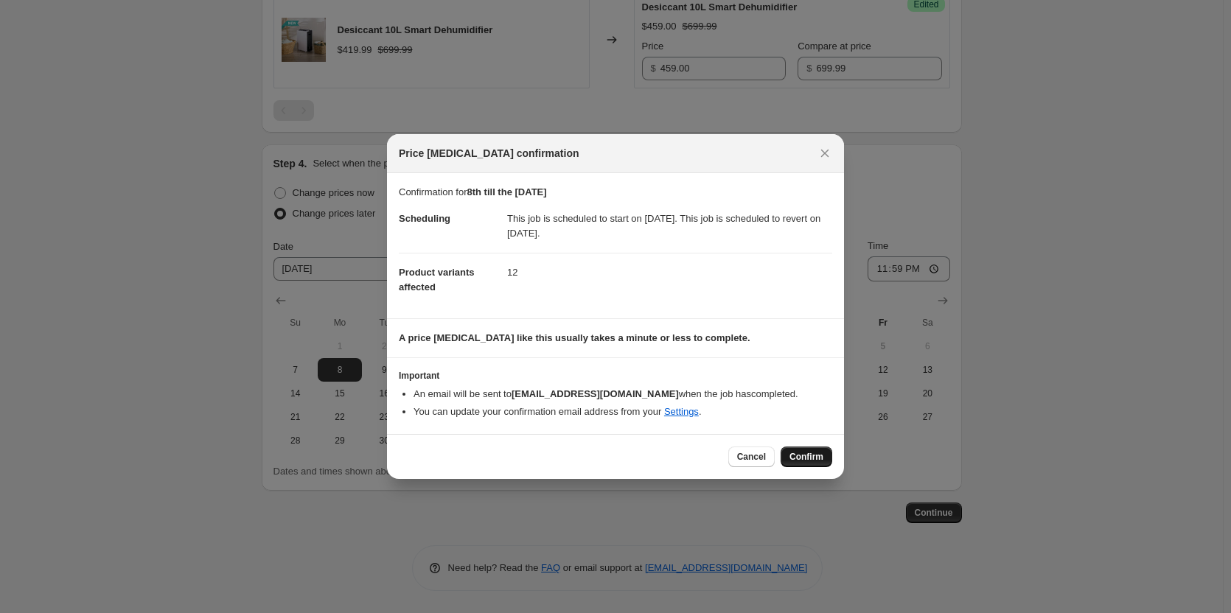
click at [817, 461] on span "Confirm" at bounding box center [806, 457] width 34 height 12
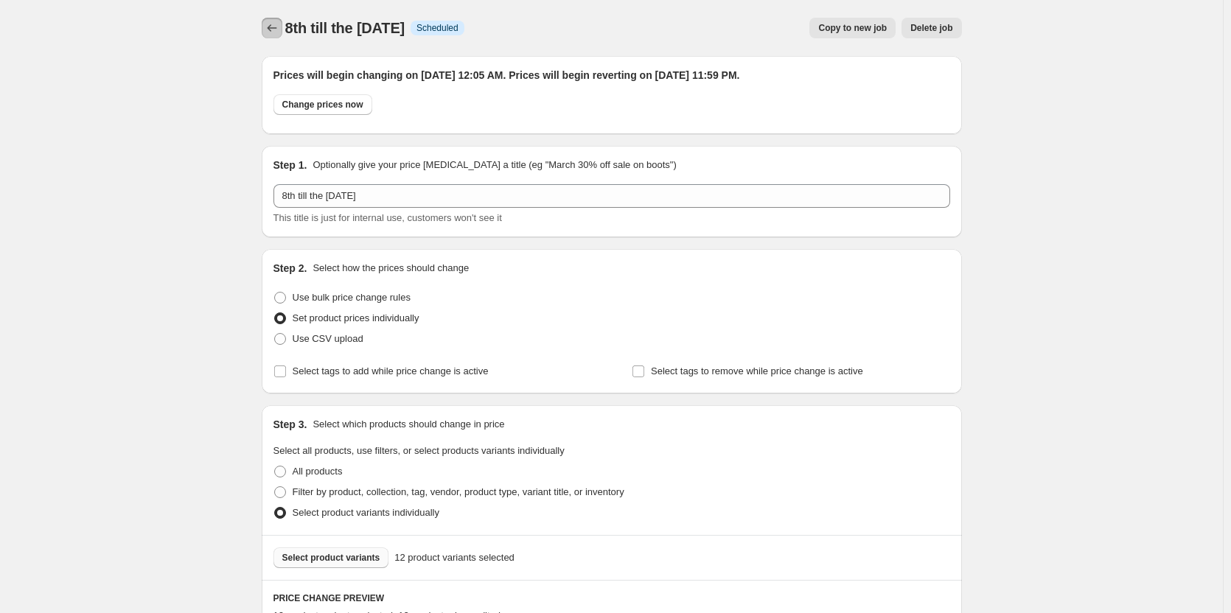
click at [275, 23] on icon "Price change jobs" at bounding box center [272, 28] width 15 height 15
